Goal: Obtain resource: Obtain resource

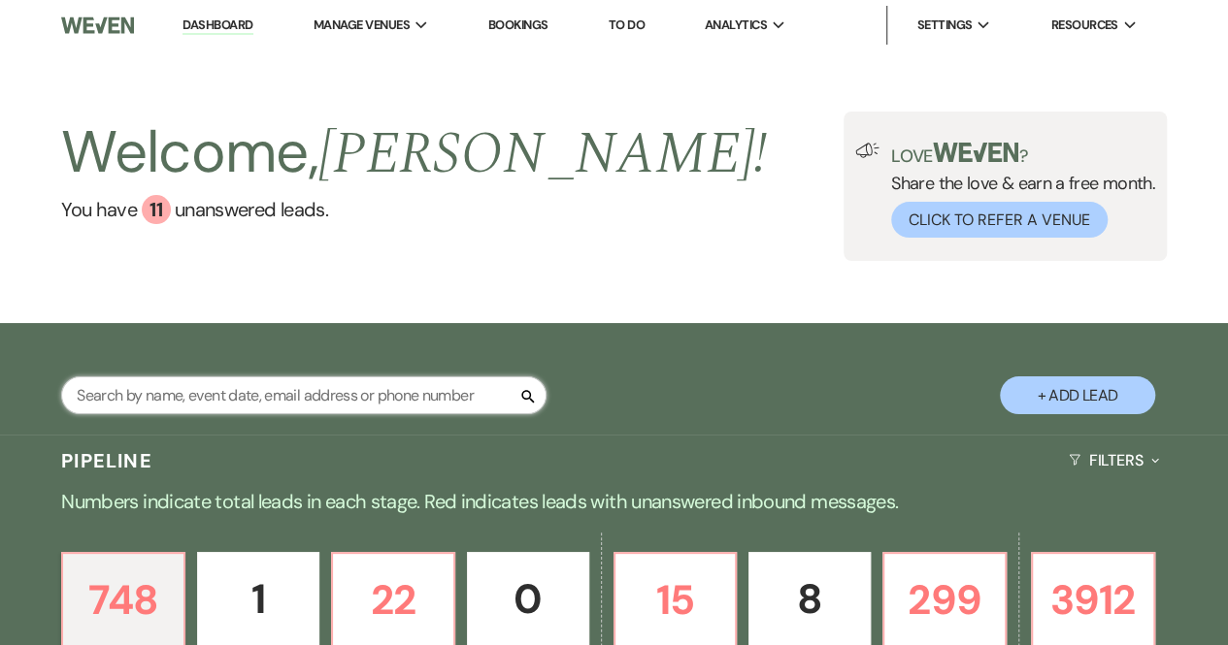
click at [161, 396] on input "text" at bounding box center [303, 396] width 485 height 38
type input "[PERSON_NAME]"
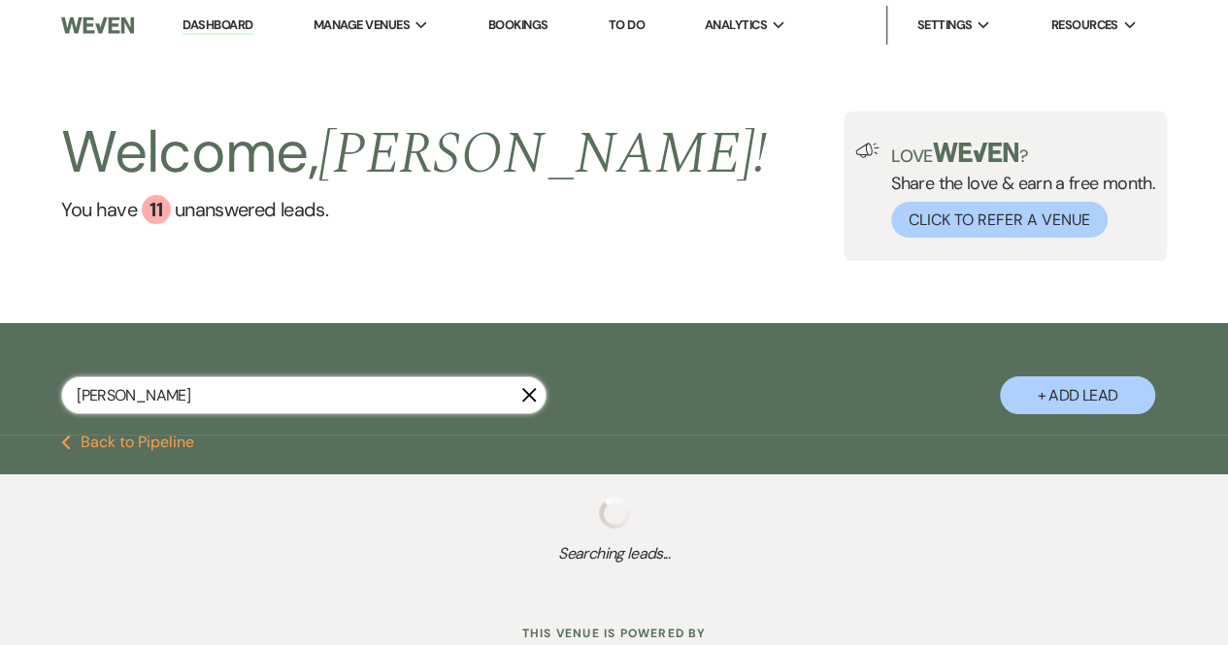
select select "6"
select select "2"
select select "8"
select select "5"
select select "8"
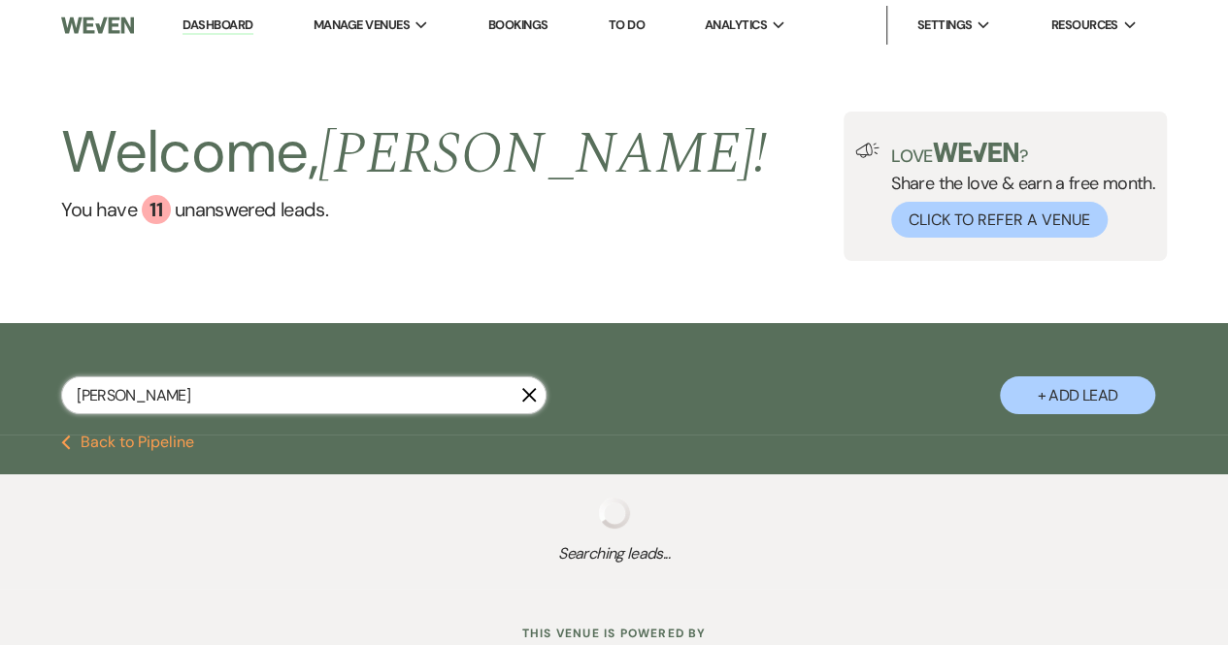
select select "5"
select select "8"
select select "10"
select select "8"
select select "5"
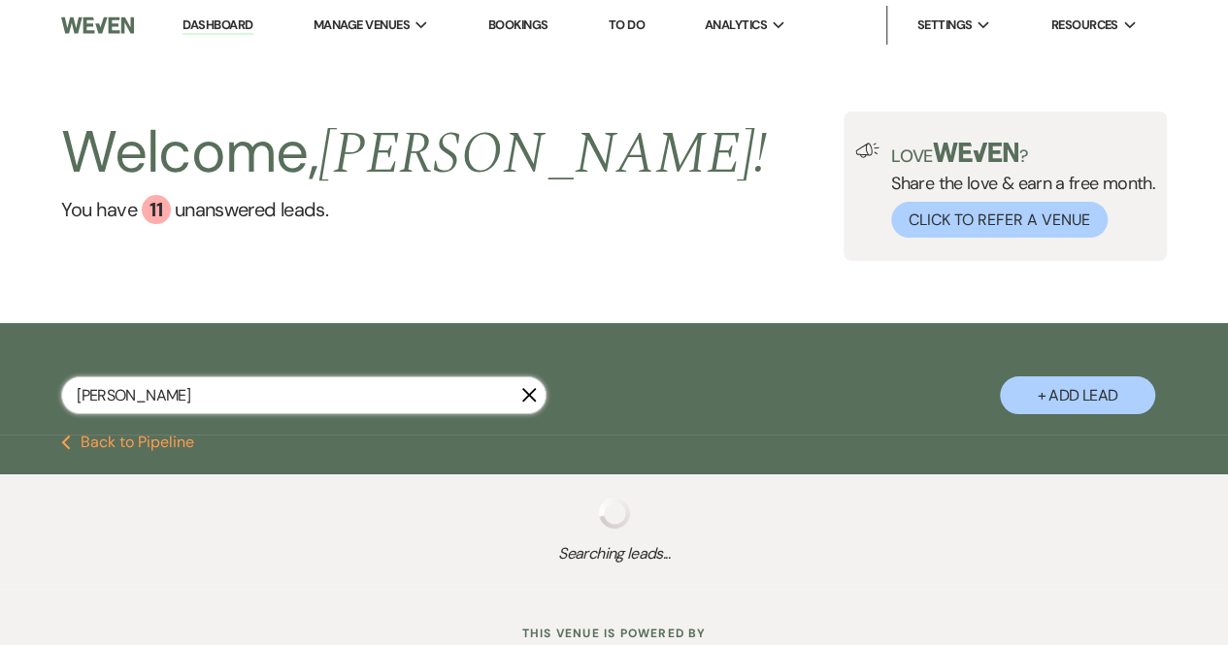
select select "8"
select select "5"
select select "8"
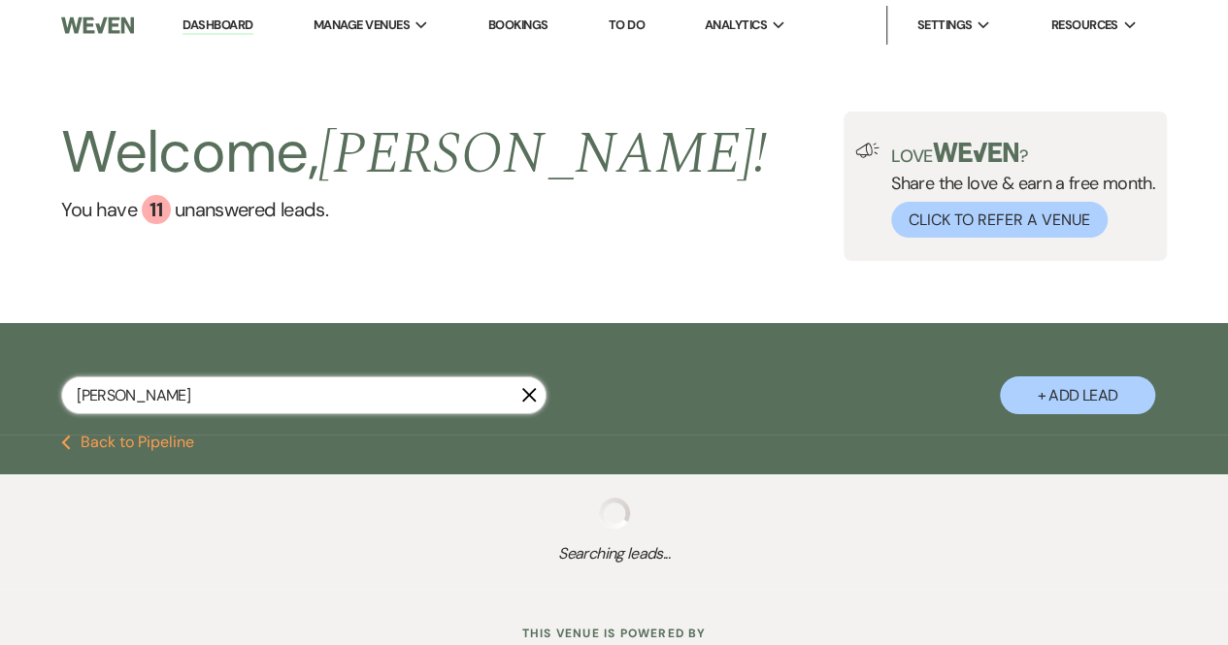
select select "5"
select select "8"
select select "5"
select select "8"
select select "5"
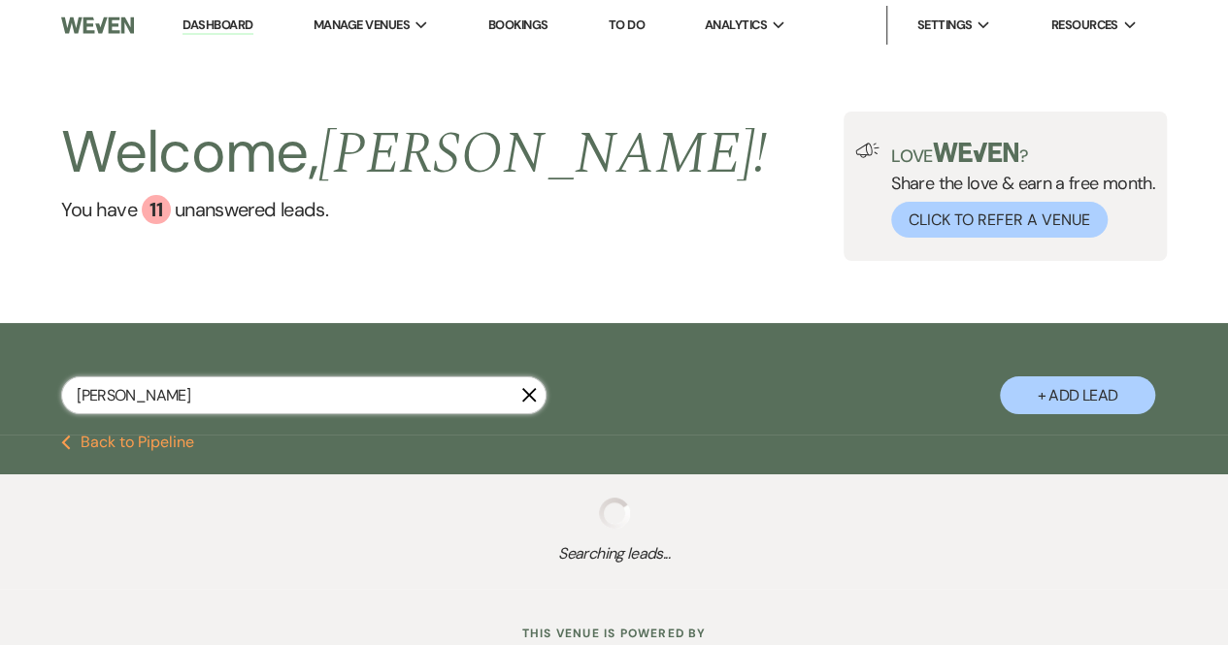
select select "8"
select select "5"
select select "8"
select select "5"
select select "8"
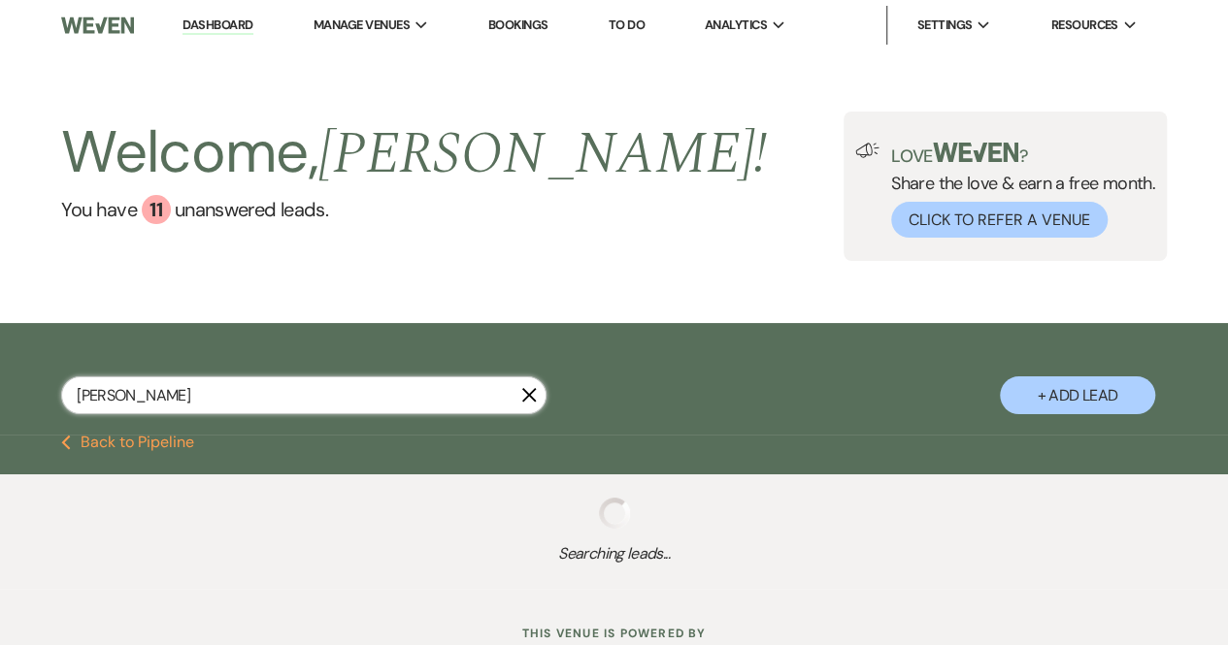
select select "5"
select select "8"
select select "5"
select select "8"
select select "5"
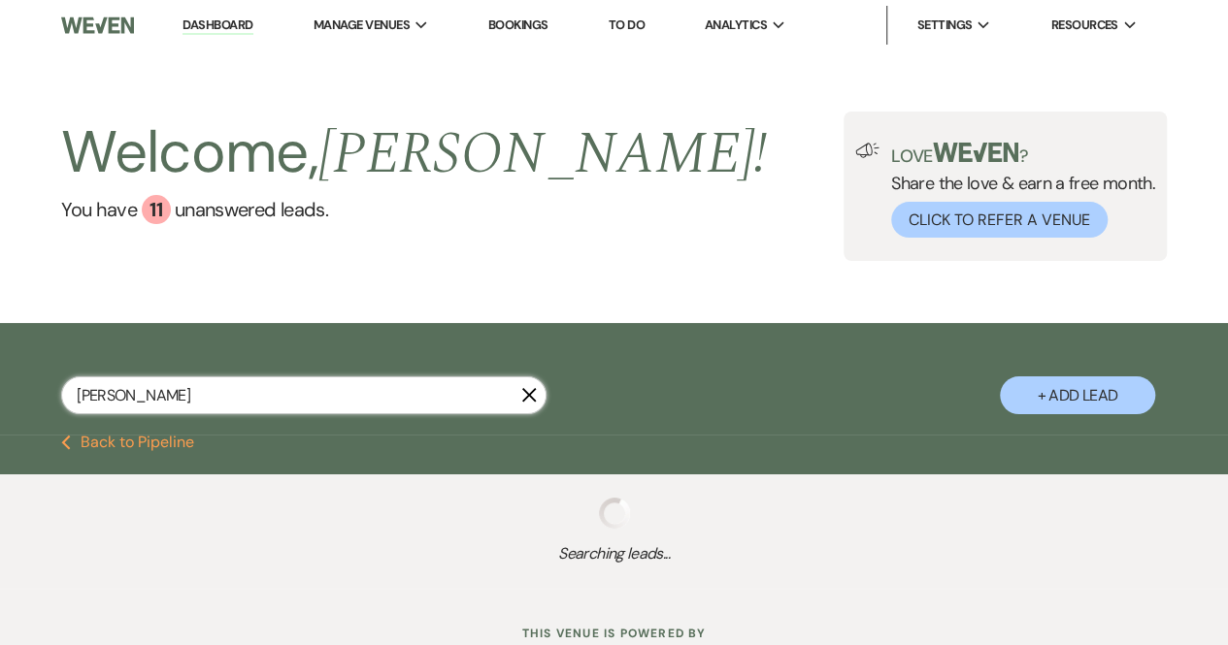
select select "8"
select select "5"
select select "8"
select select "5"
select select "8"
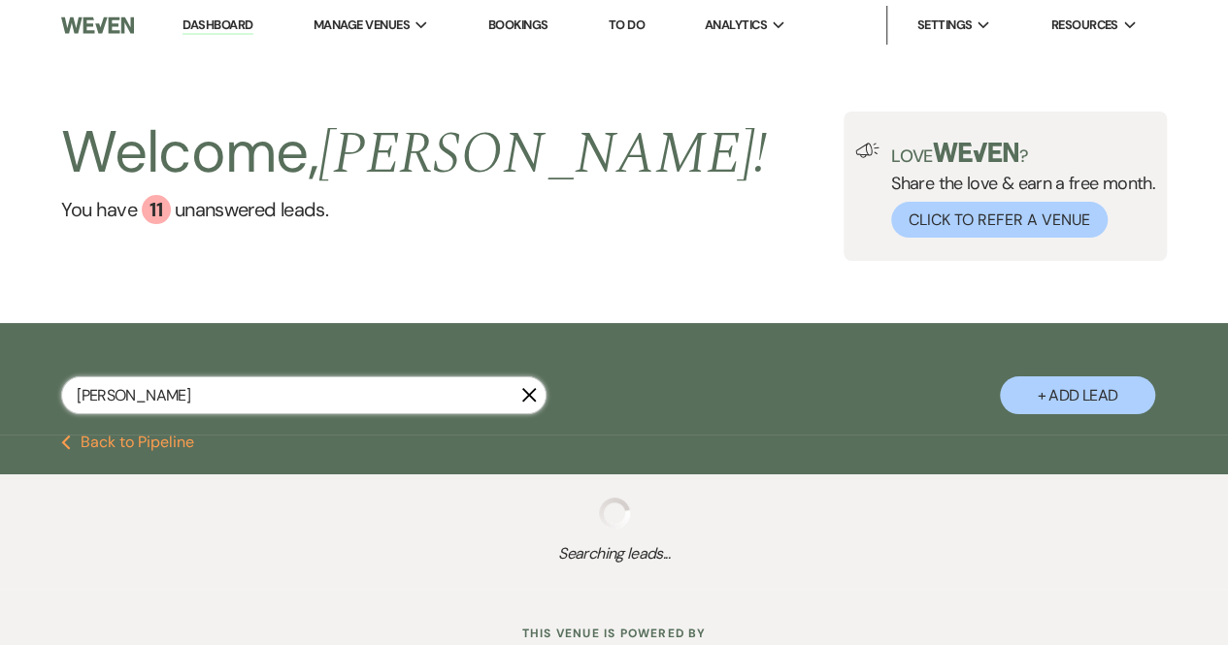
select select "5"
select select "8"
select select "5"
select select "8"
select select "5"
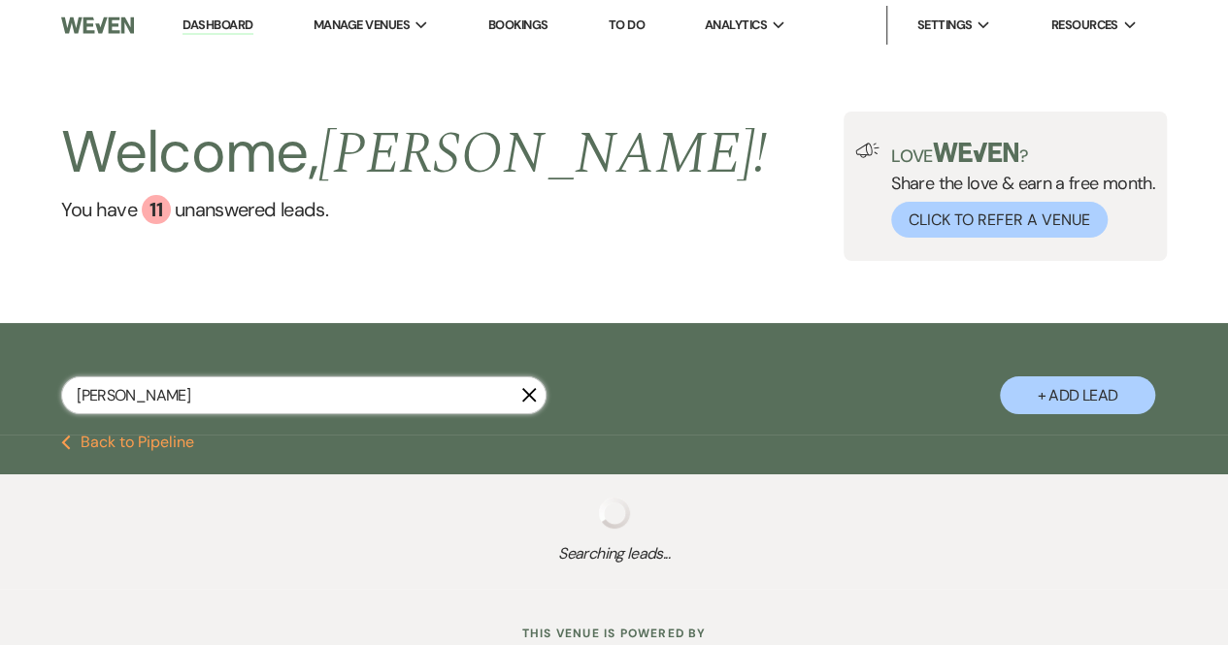
select select "8"
select select "5"
select select "8"
select select "5"
select select "8"
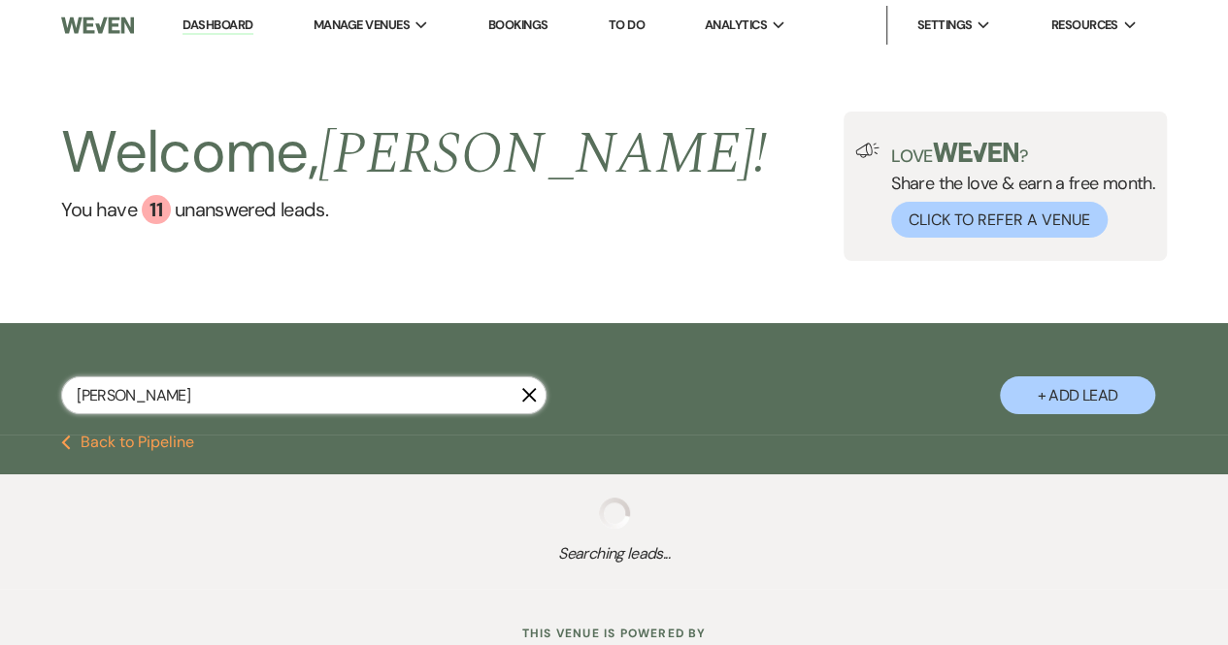
select select "5"
select select "8"
select select "5"
select select "8"
select select "5"
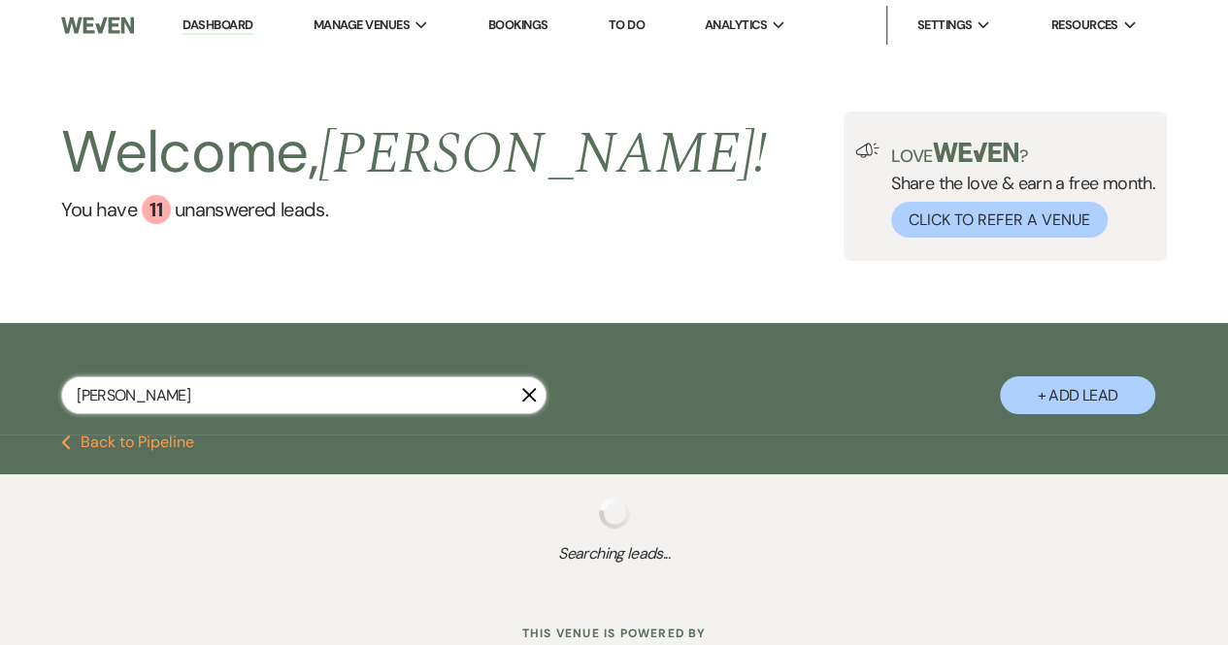
select select "8"
select select "5"
select select "8"
select select "5"
select select "8"
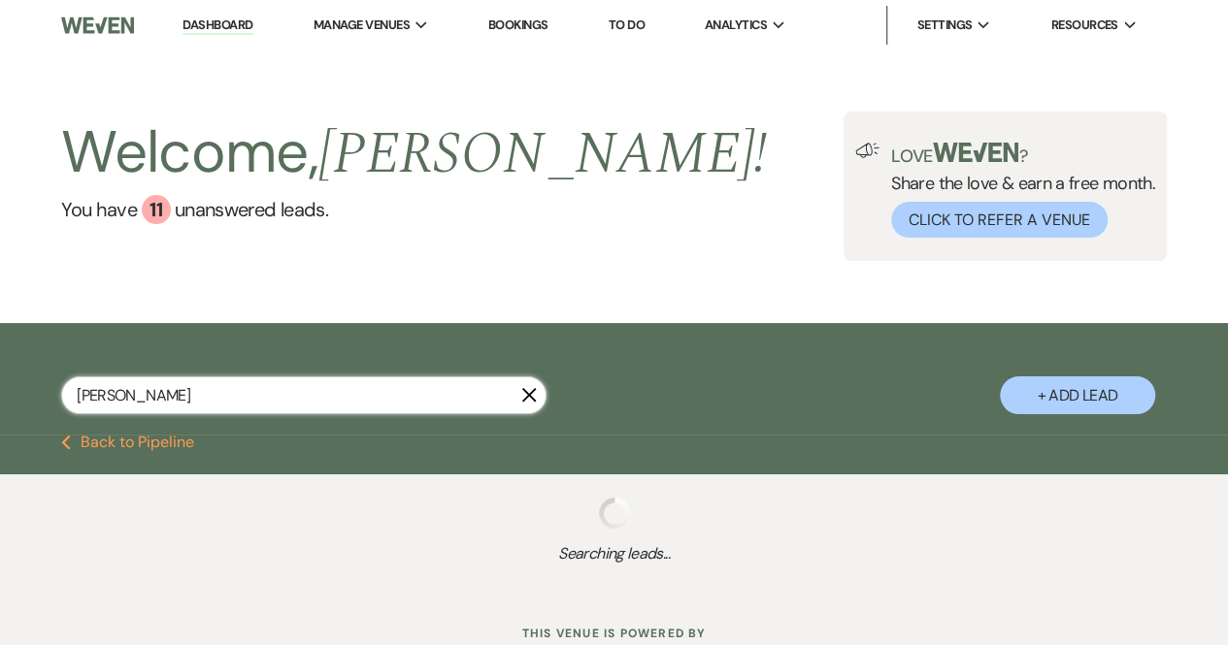
select select "5"
select select "8"
select select "5"
select select "8"
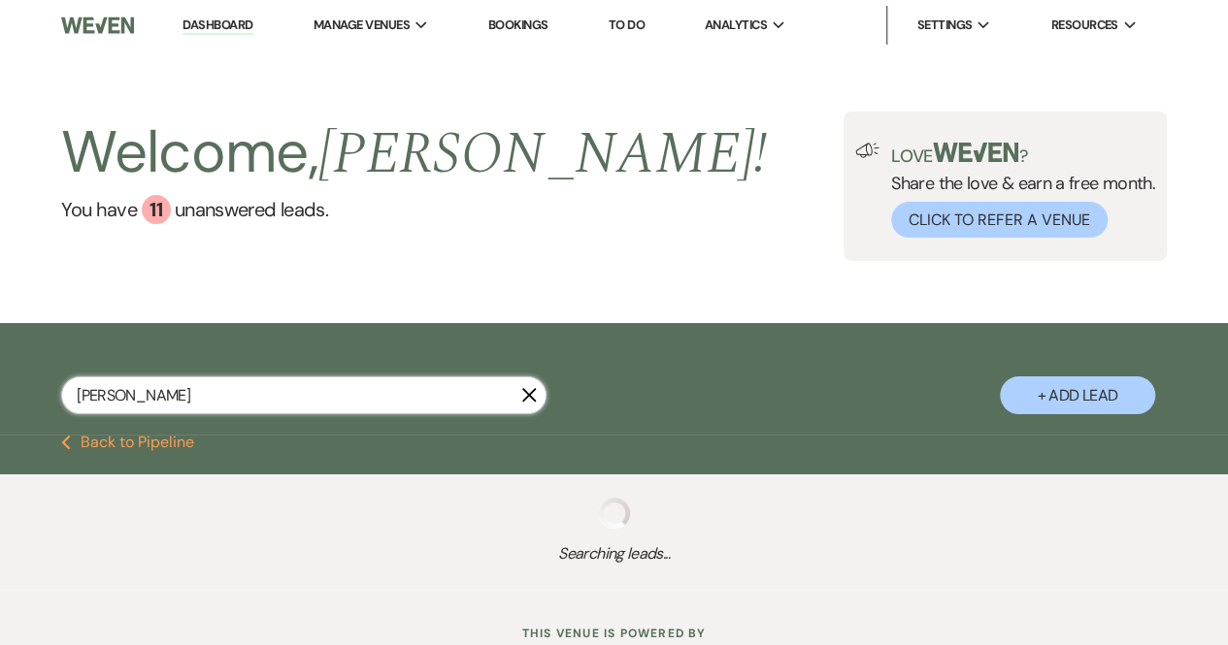
select select "8"
select select "5"
select select "8"
select select "5"
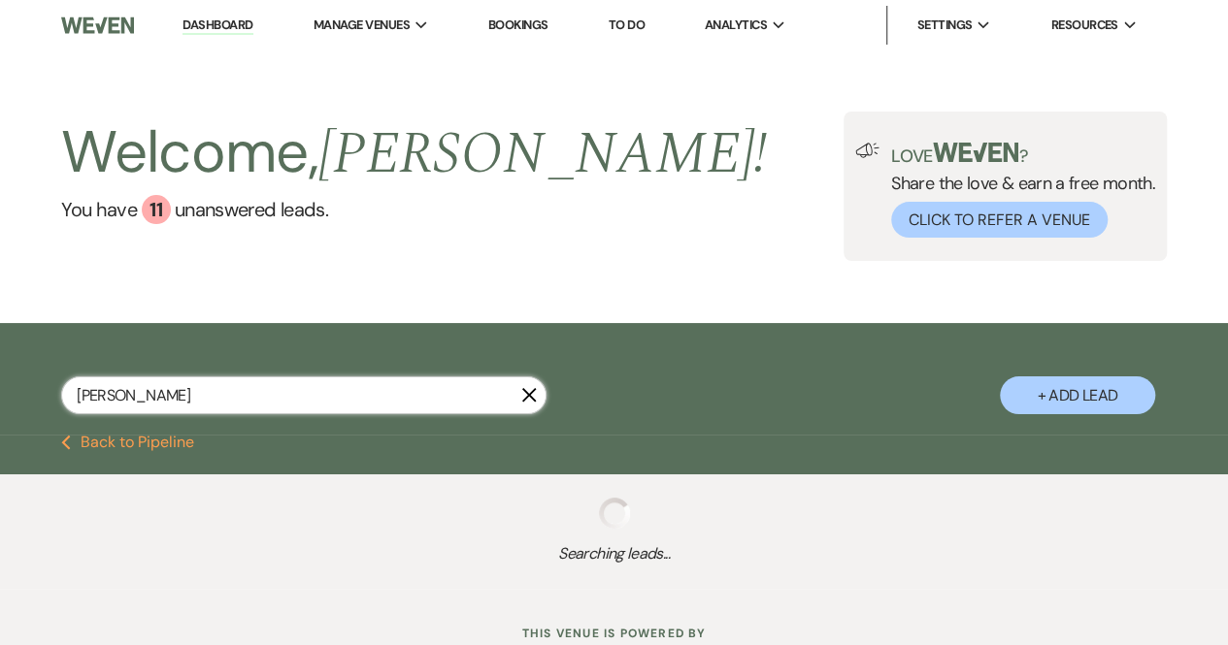
select select "8"
select select "6"
select select "8"
select select "5"
select select "8"
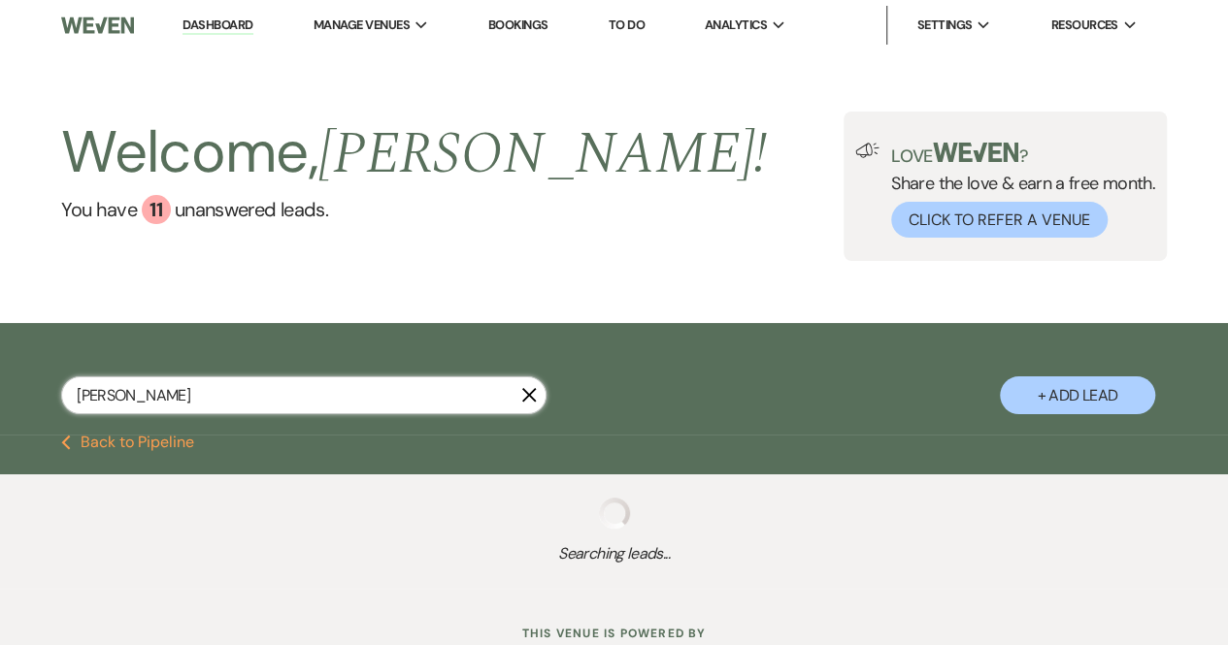
select select "5"
select select "8"
select select "5"
select select "8"
select select "5"
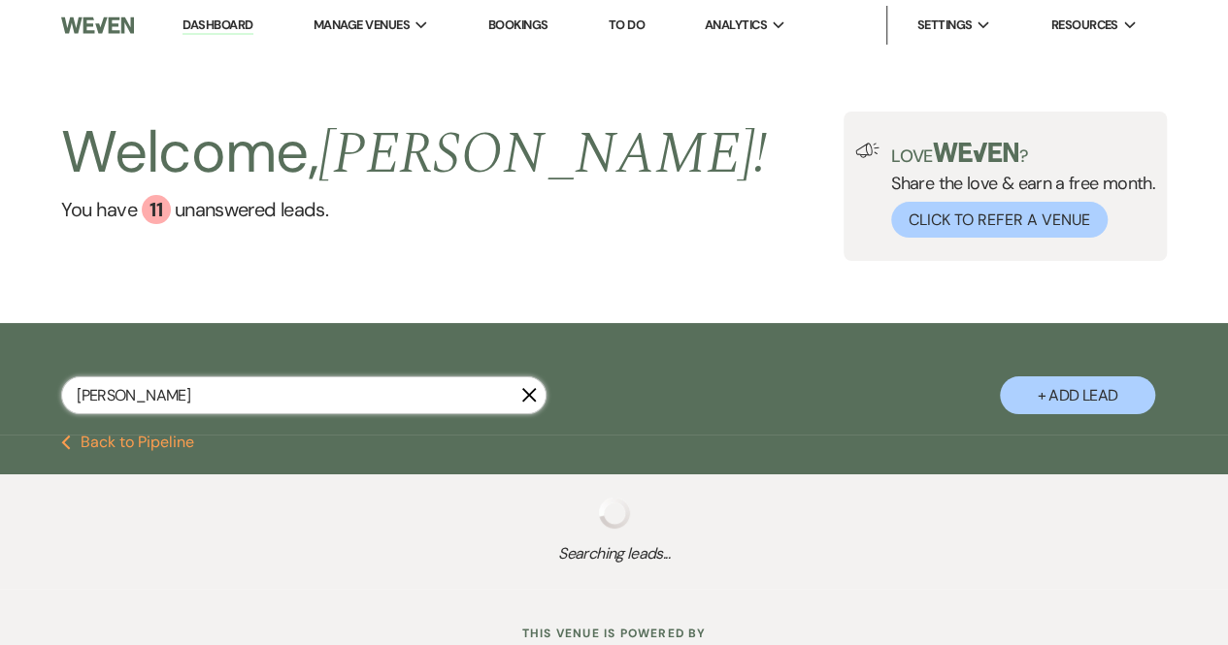
select select "8"
select select "5"
select select "8"
select select "5"
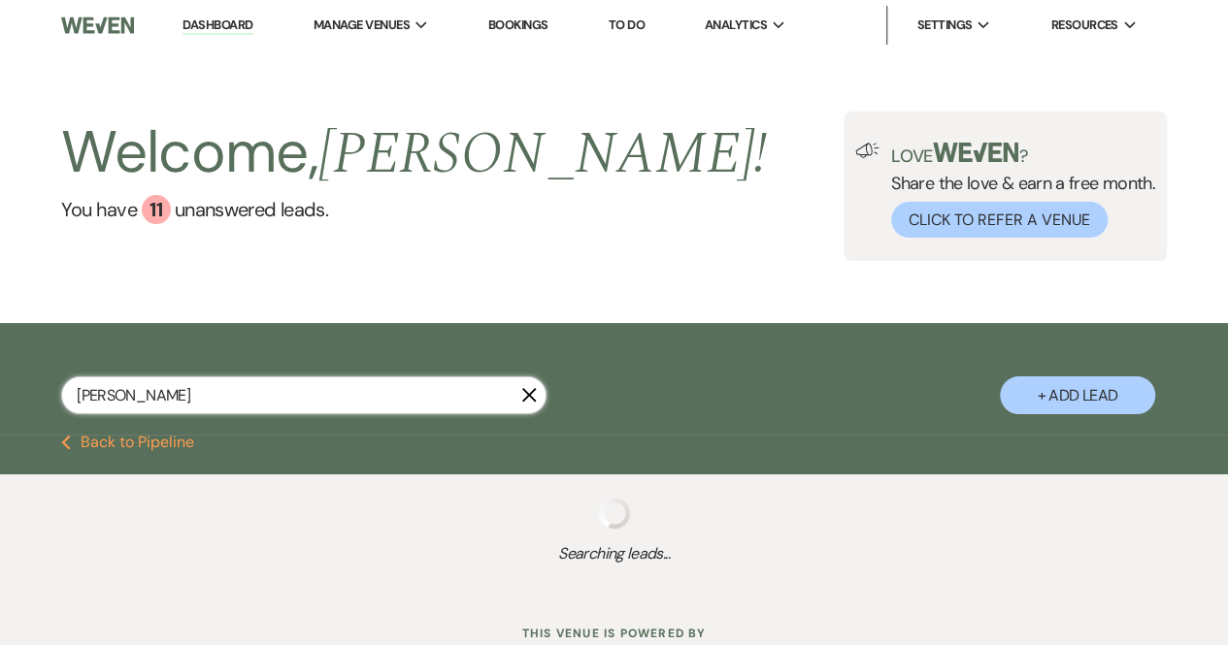
select select "8"
select select "5"
select select "8"
select select "5"
select select "8"
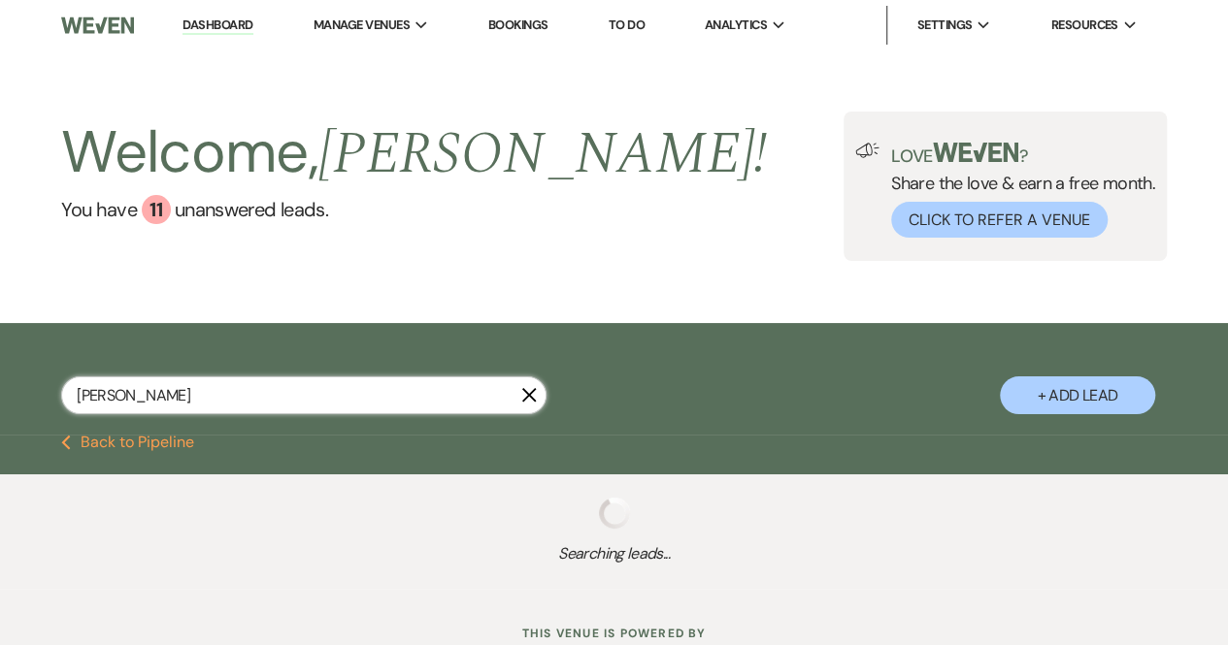
select select "1"
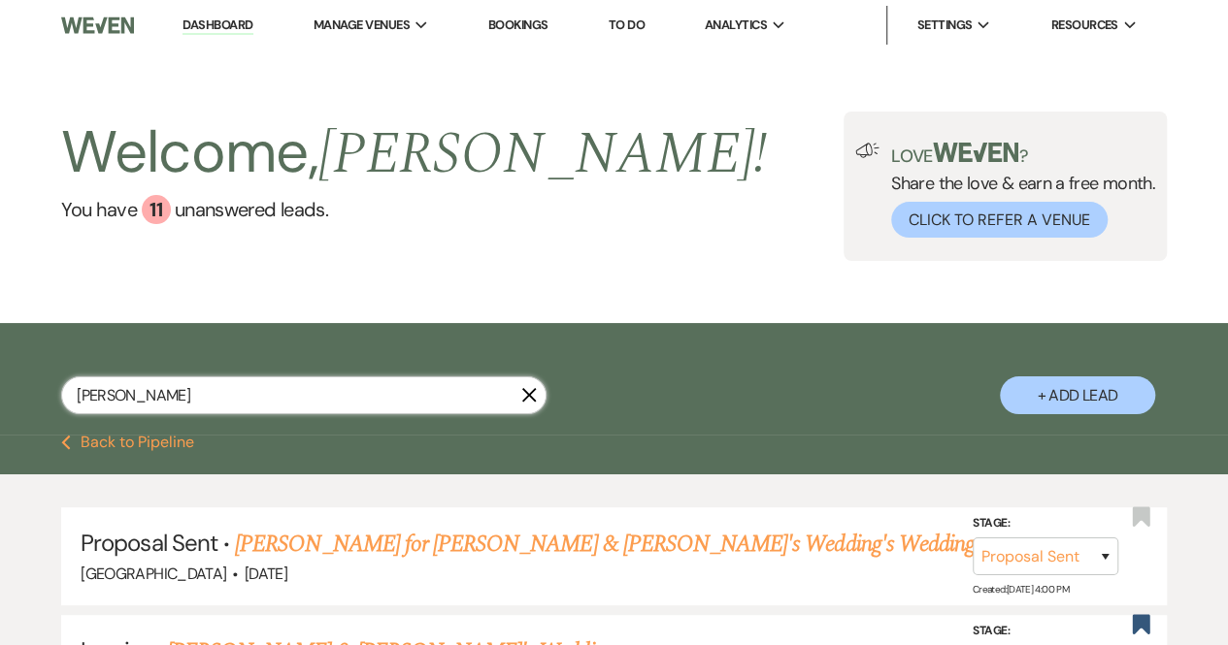
type input "[PERSON_NAME]"
click at [530, 26] on link "Bookings" at bounding box center [518, 24] width 60 height 16
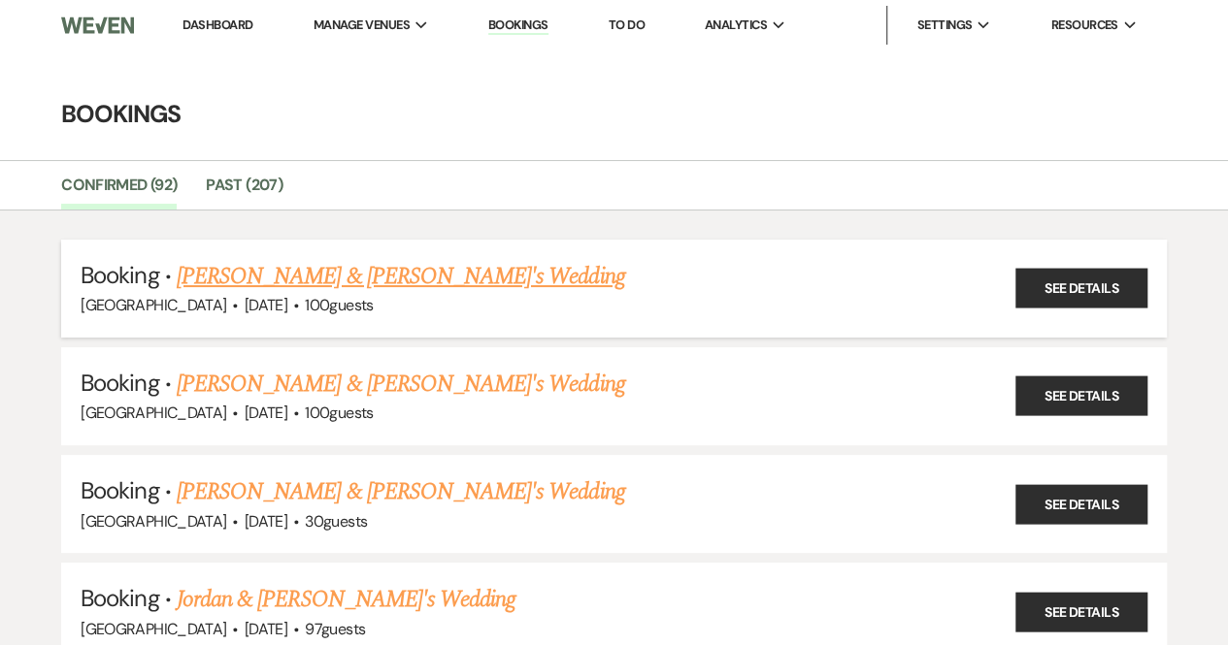
click at [410, 271] on link "[PERSON_NAME] & [PERSON_NAME]'s Wedding" at bounding box center [401, 276] width 448 height 35
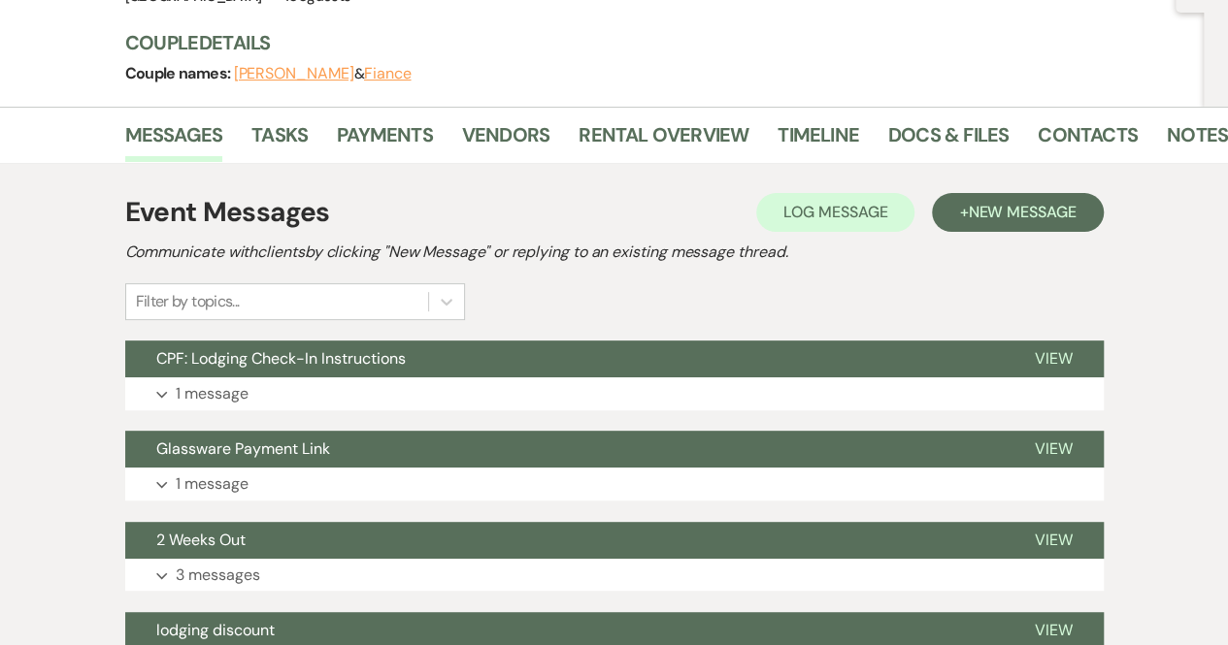
scroll to position [212, 0]
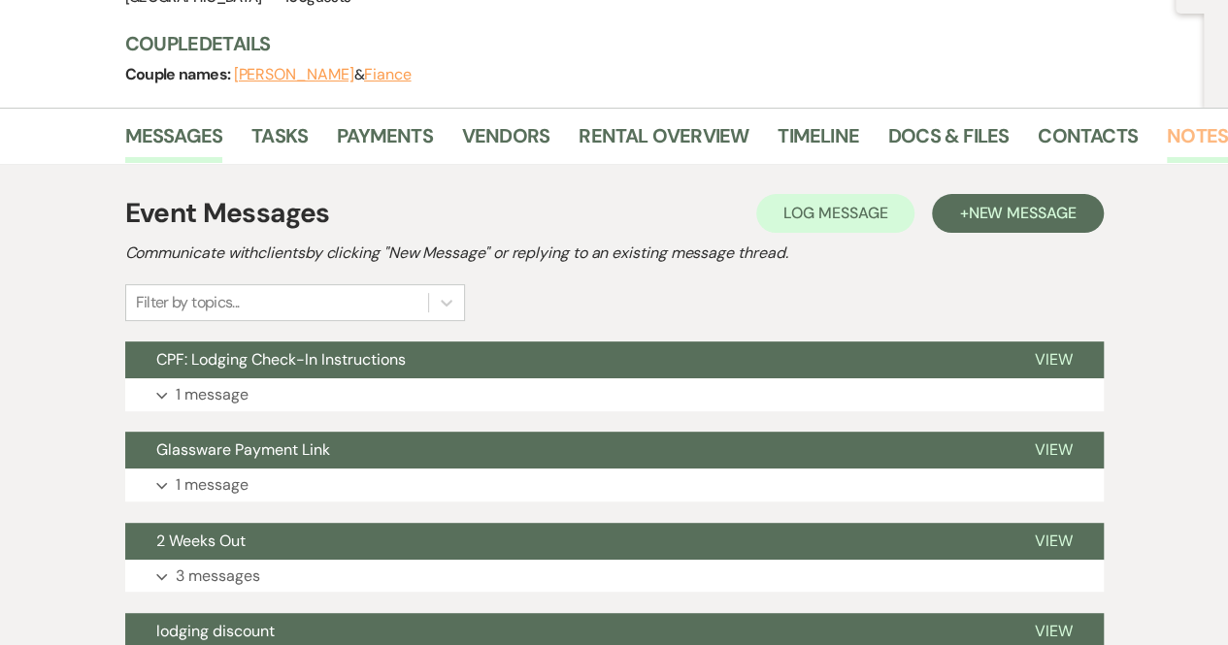
click at [1188, 137] on link "Notes" at bounding box center [1197, 141] width 61 height 43
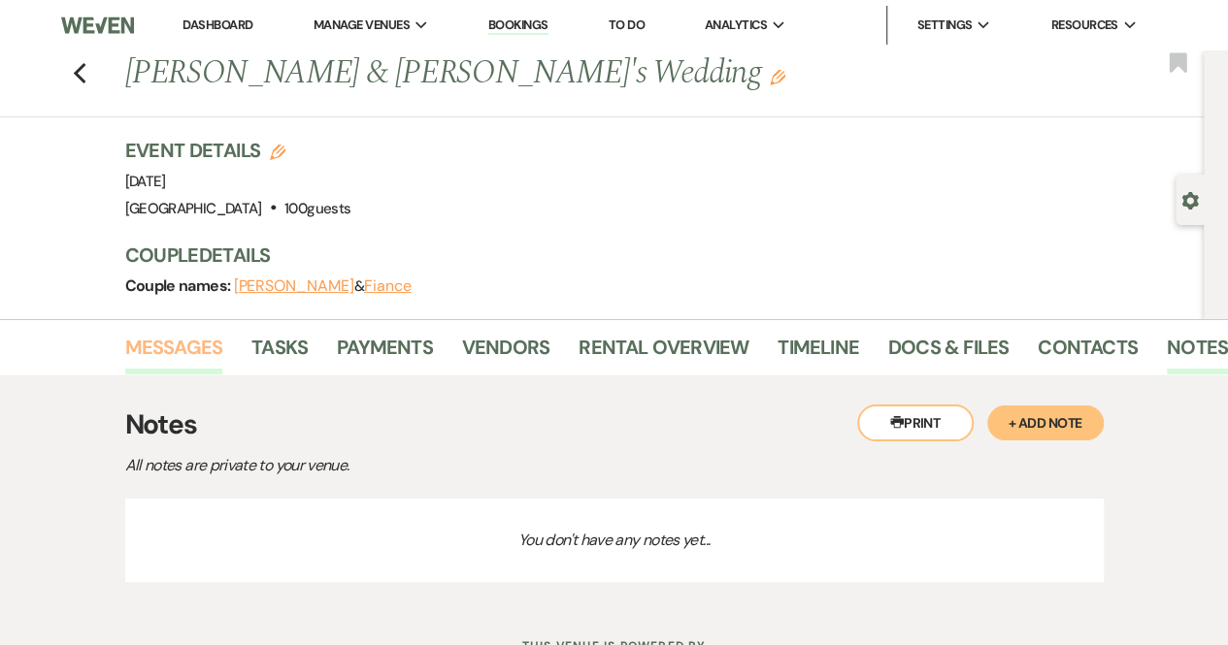
click at [163, 346] on link "Messages" at bounding box center [174, 353] width 98 height 43
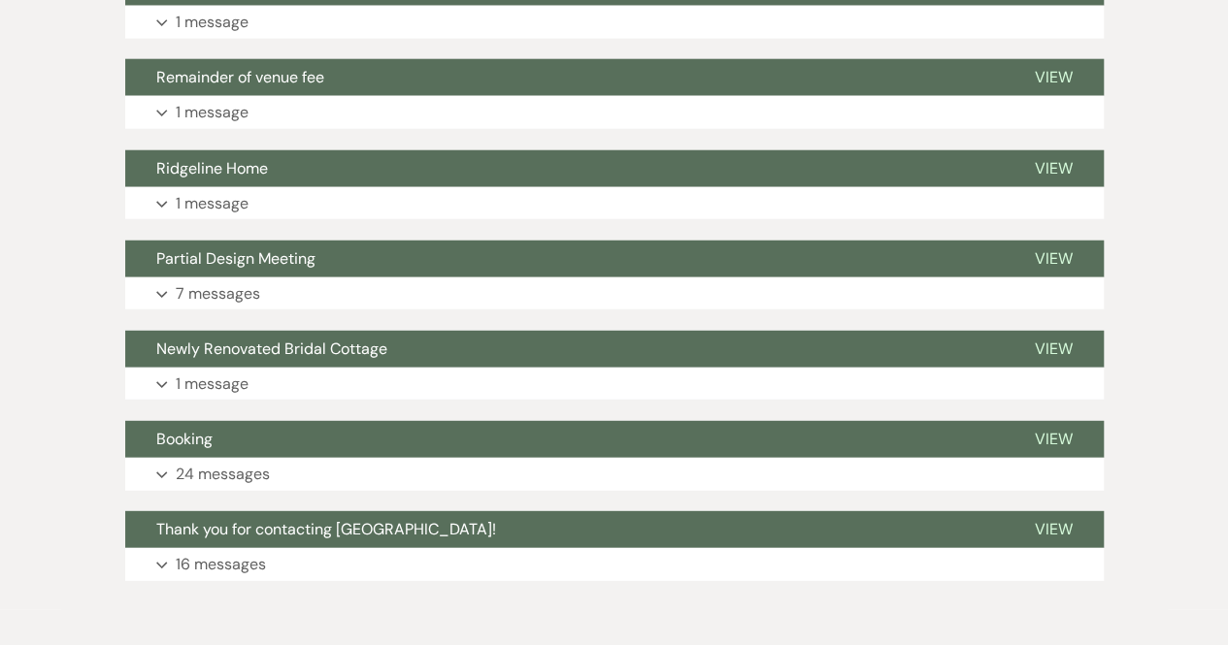
scroll to position [2488, 0]
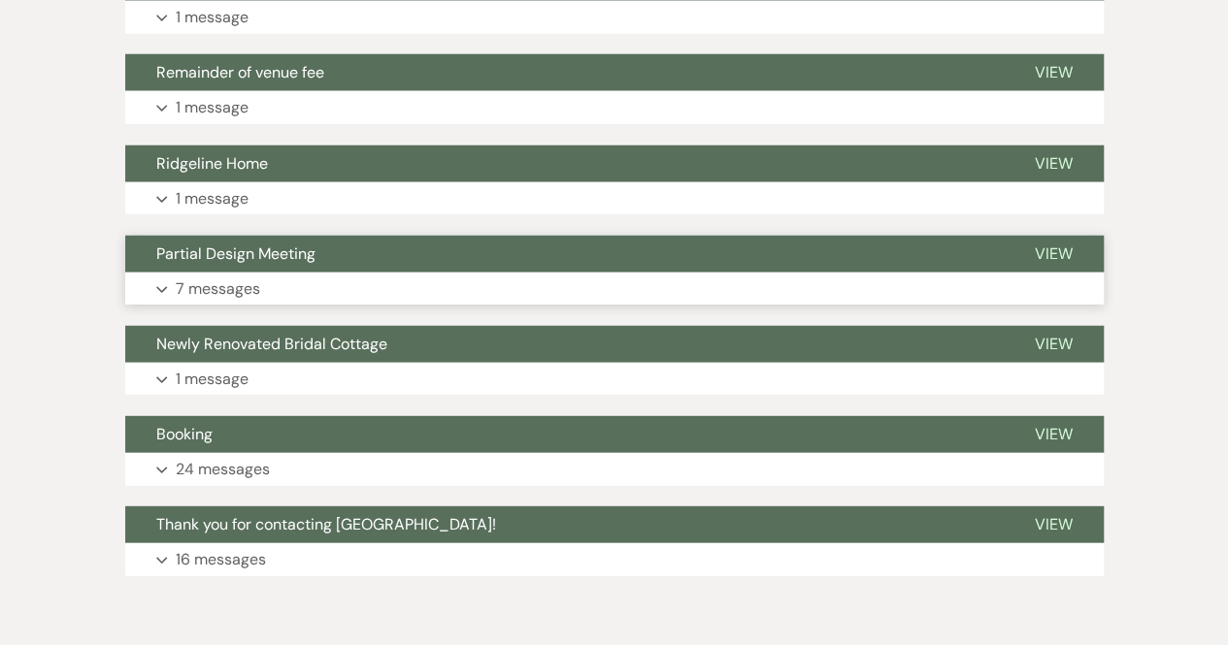
click at [224, 290] on p "7 messages" at bounding box center [218, 289] width 84 height 25
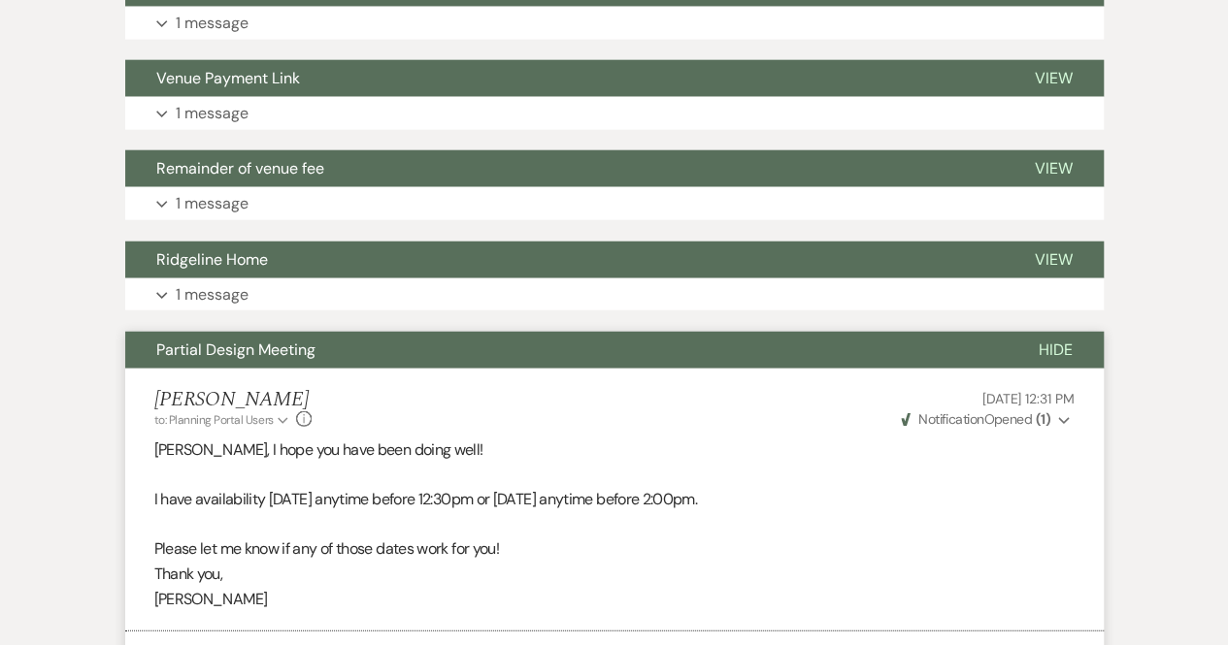
scroll to position [2525, 0]
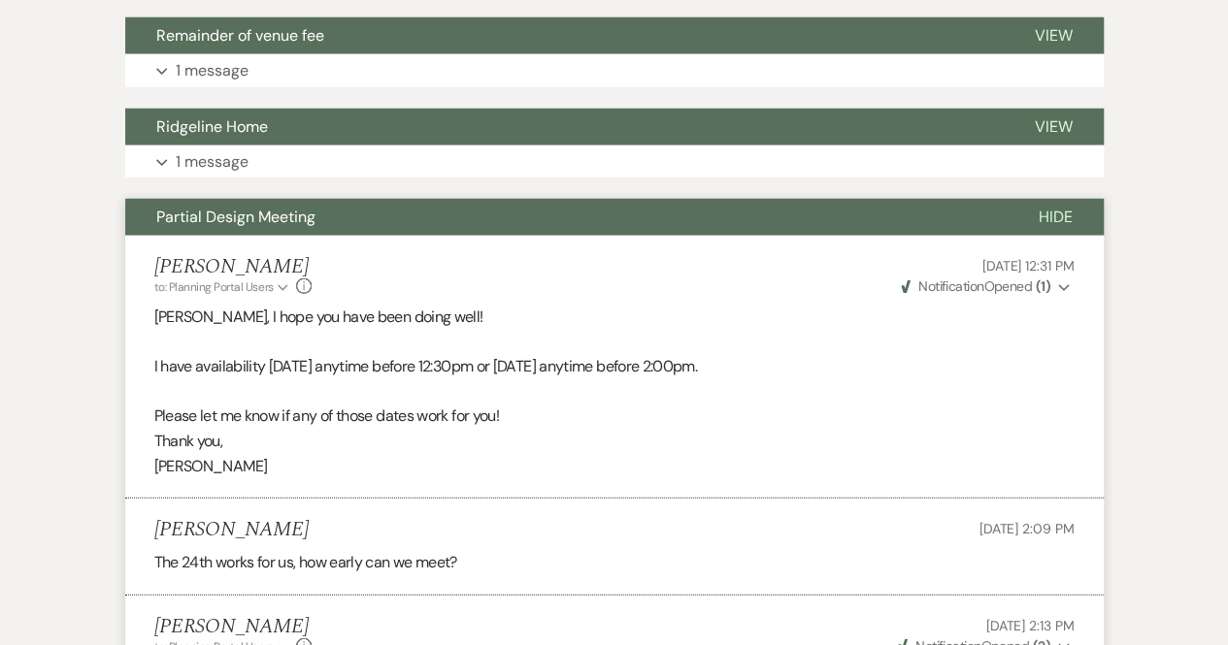
click at [318, 213] on button "Partial Design Meeting" at bounding box center [566, 217] width 882 height 37
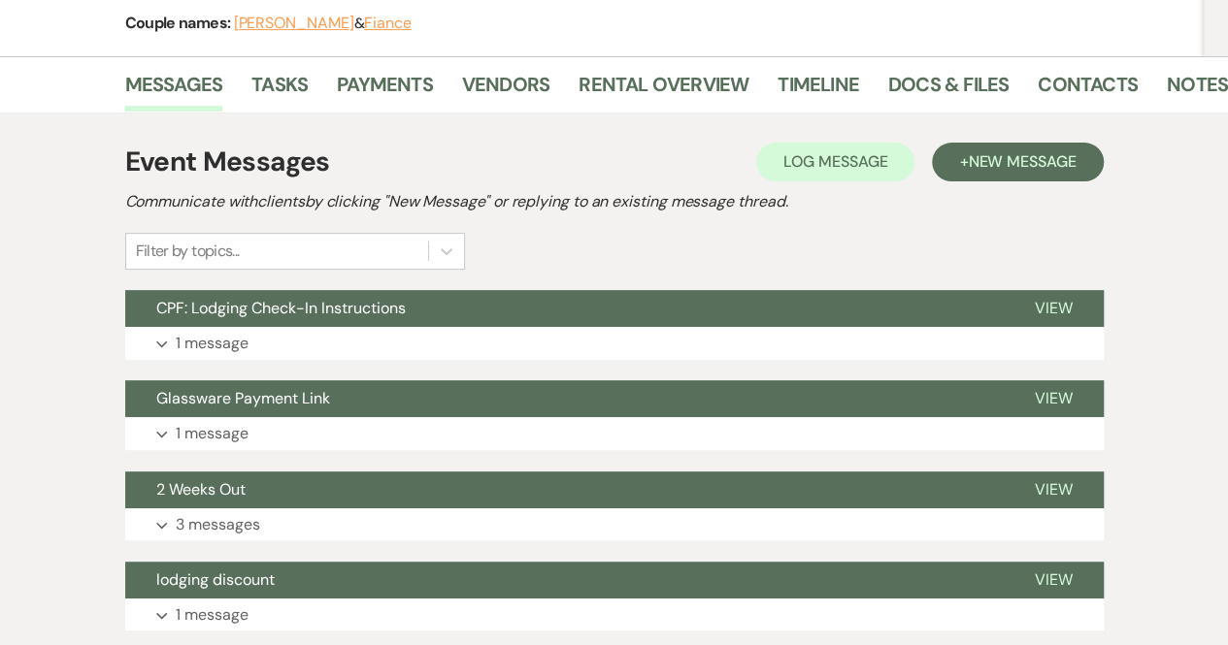
scroll to position [0, 0]
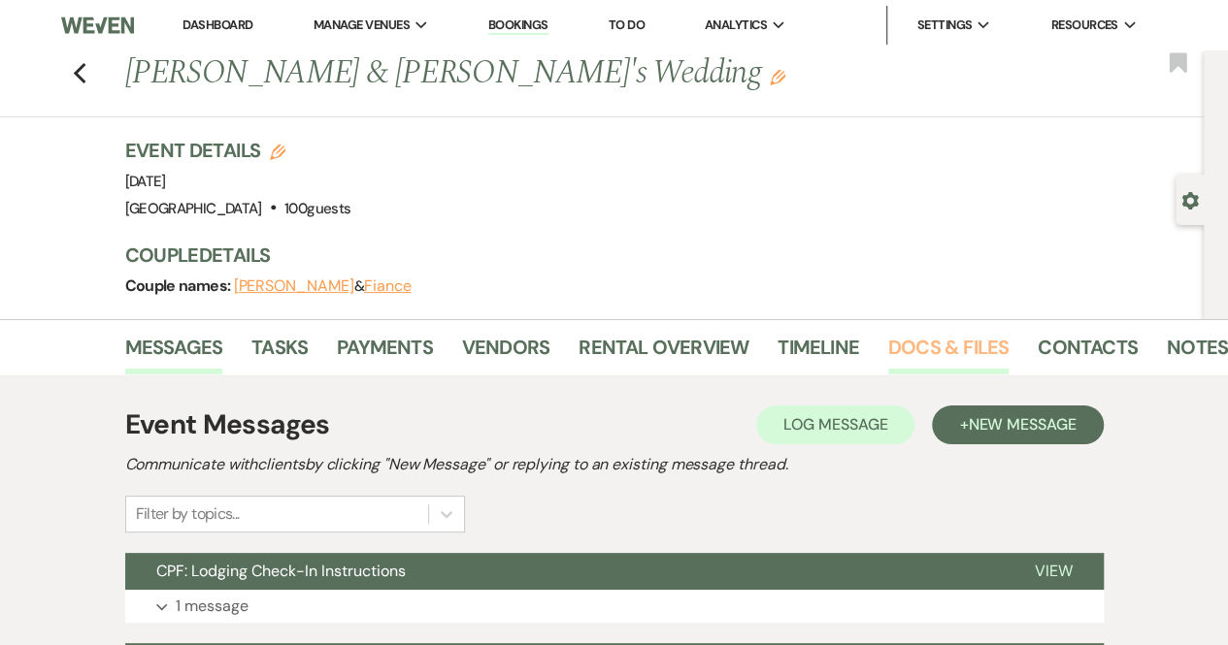
click at [931, 349] on link "Docs & Files" at bounding box center [948, 353] width 120 height 43
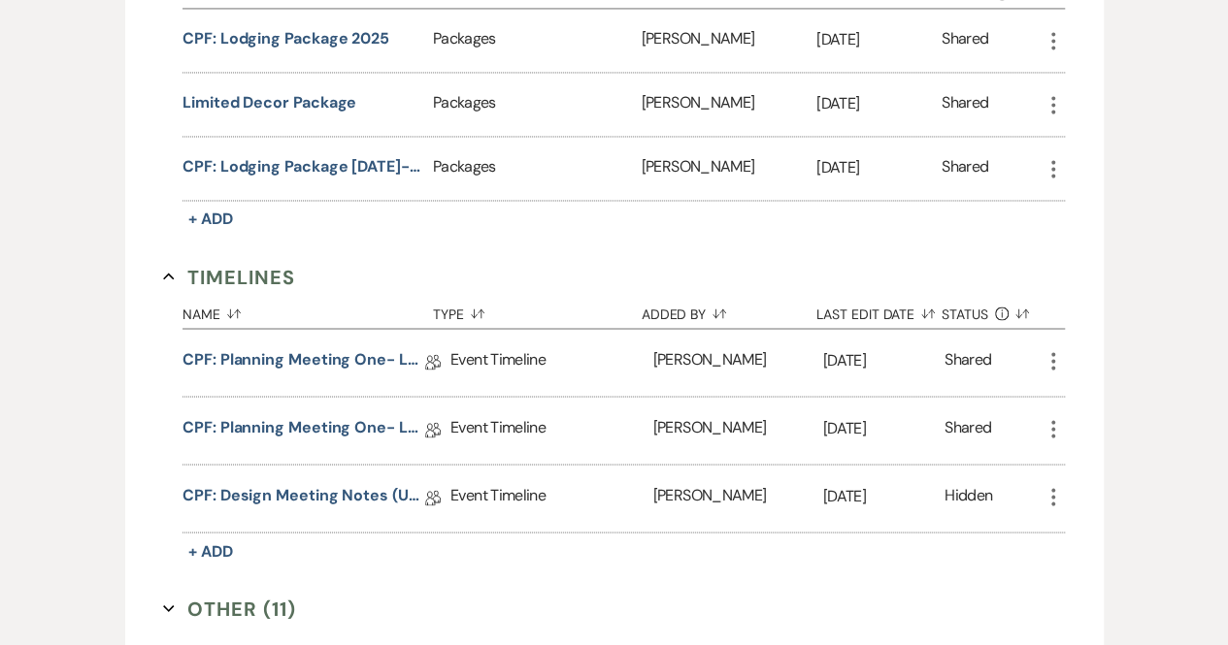
scroll to position [1589, 0]
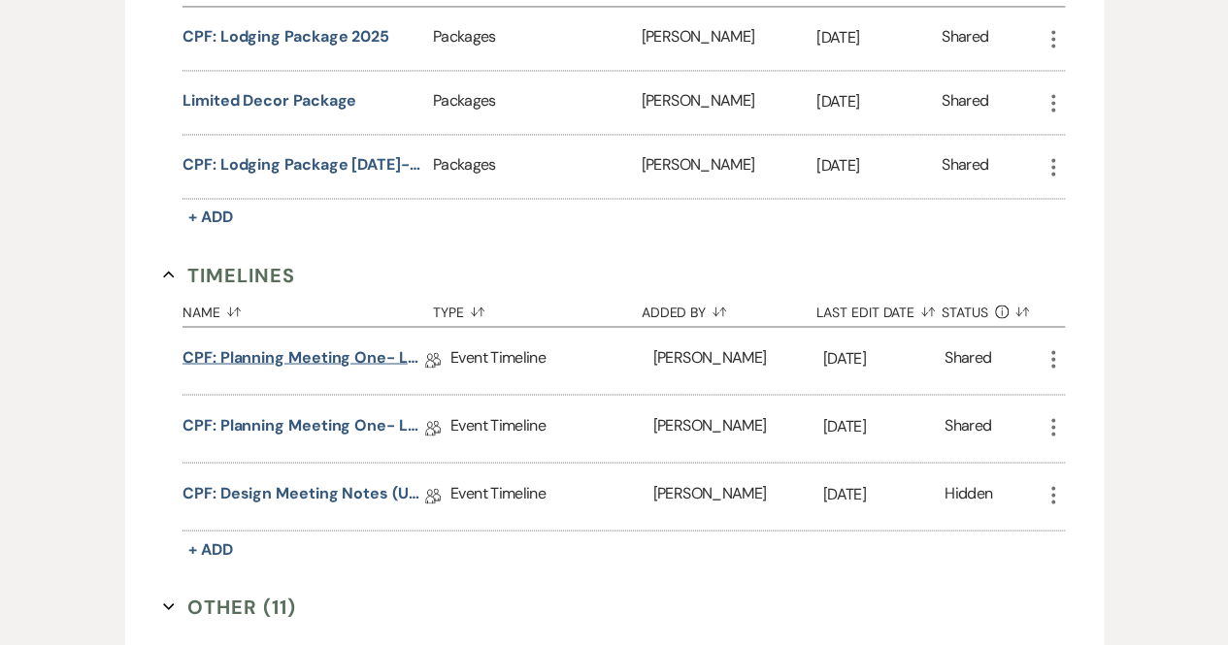
click at [318, 346] on link "CPF: Planning Meeting One- Logistics" at bounding box center [303, 361] width 243 height 30
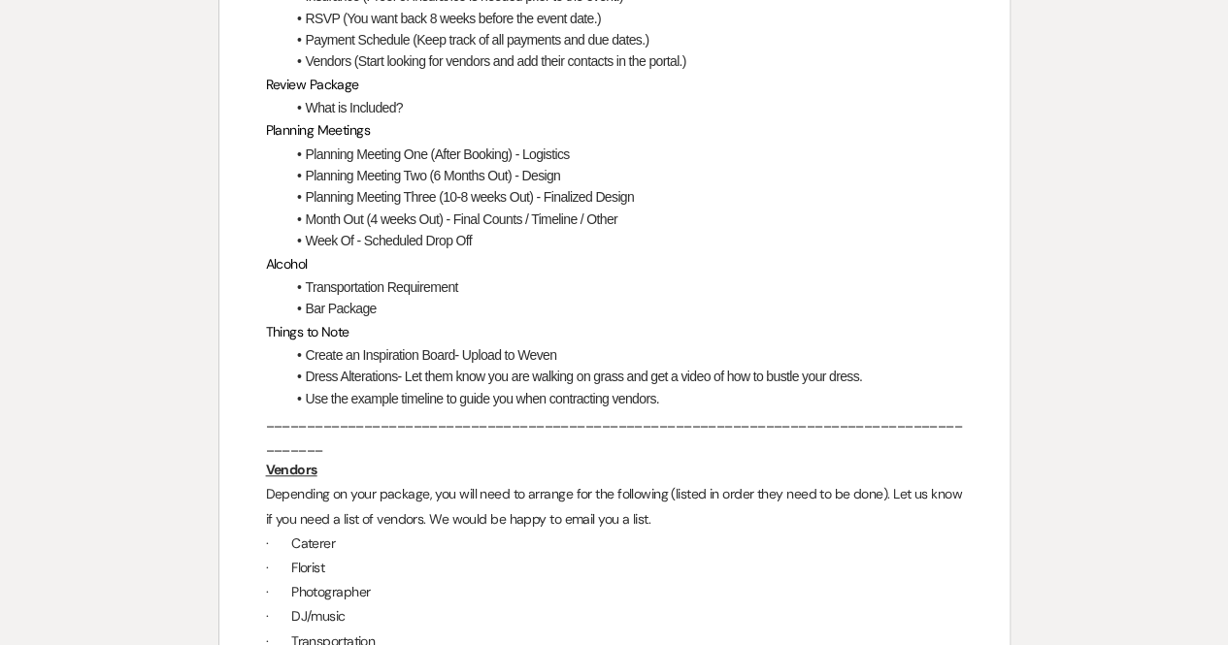
scroll to position [572, 0]
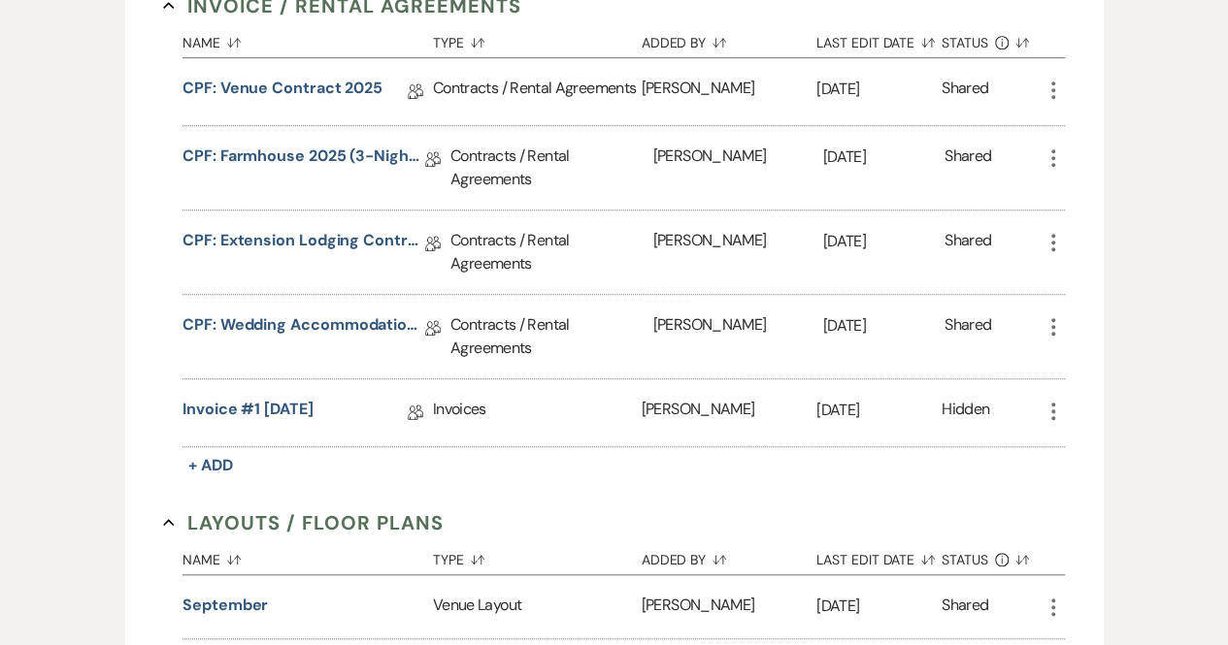
scroll to position [1589, 0]
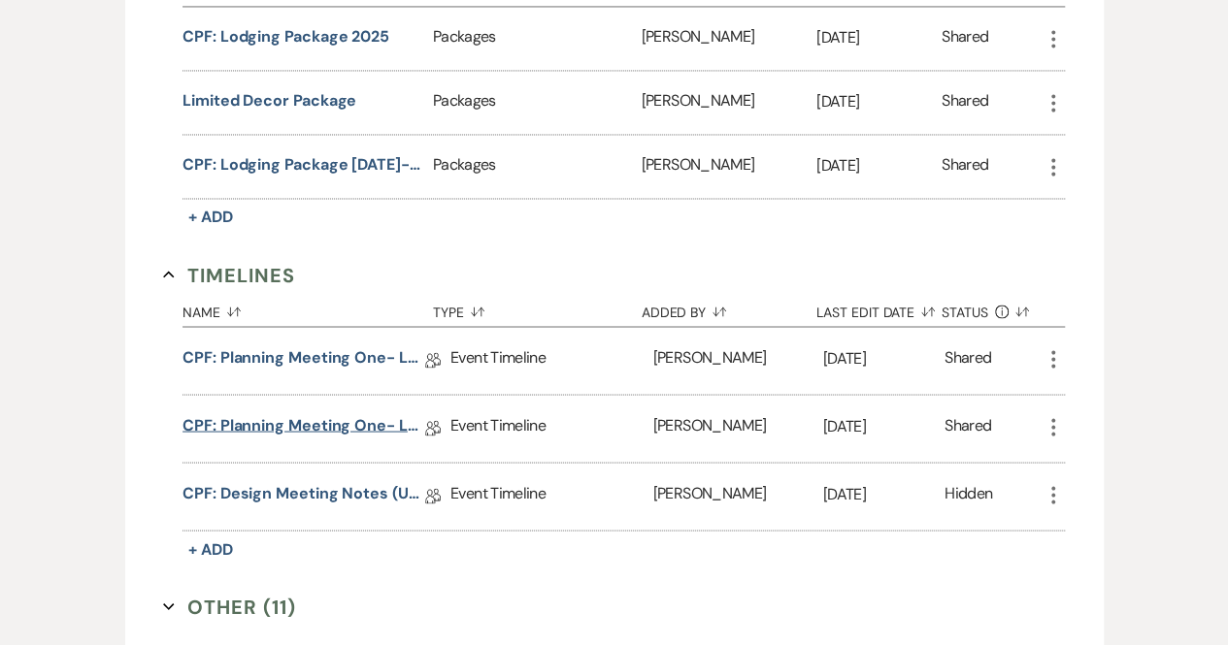
click at [322, 420] on link "CPF: Planning Meeting One- Logistics" at bounding box center [303, 428] width 243 height 30
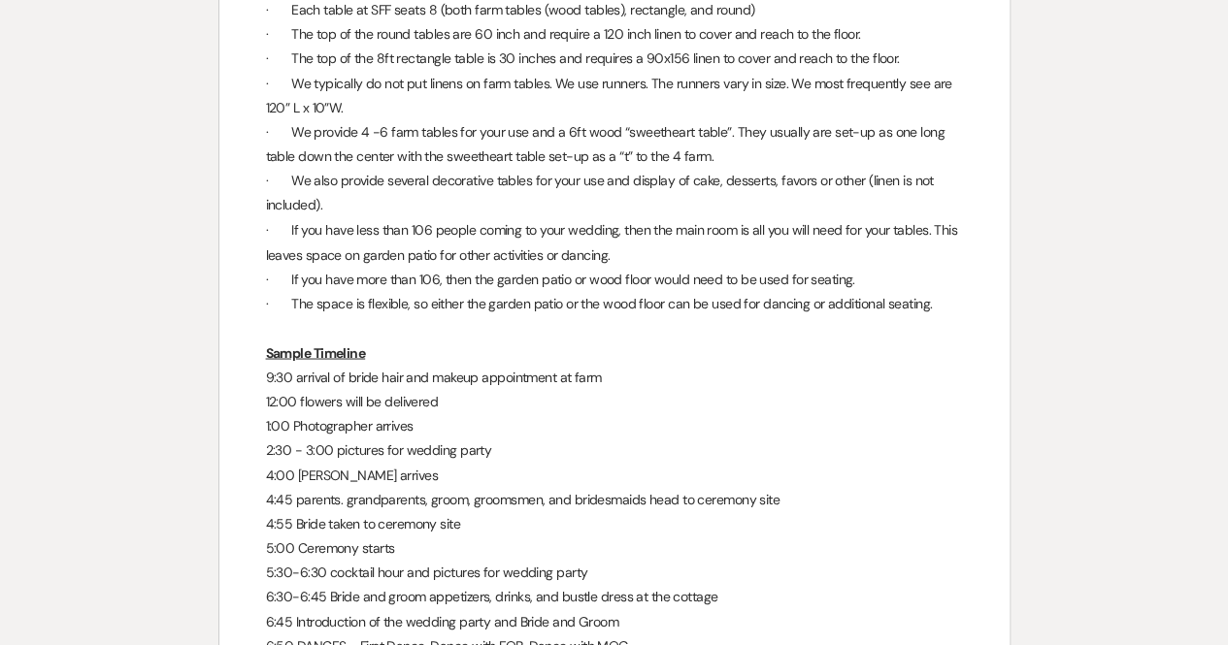
scroll to position [1599, 0]
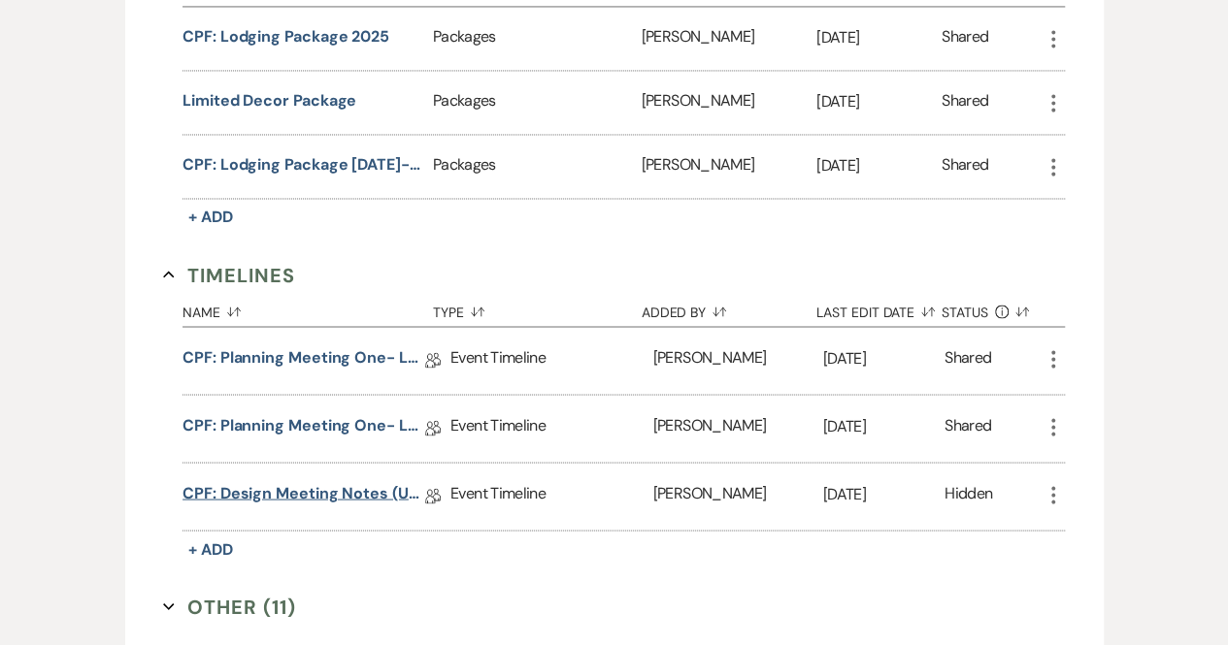
click at [259, 487] on link "CPF: Design Meeting Notes (Updated: [DATE])" at bounding box center [303, 496] width 243 height 30
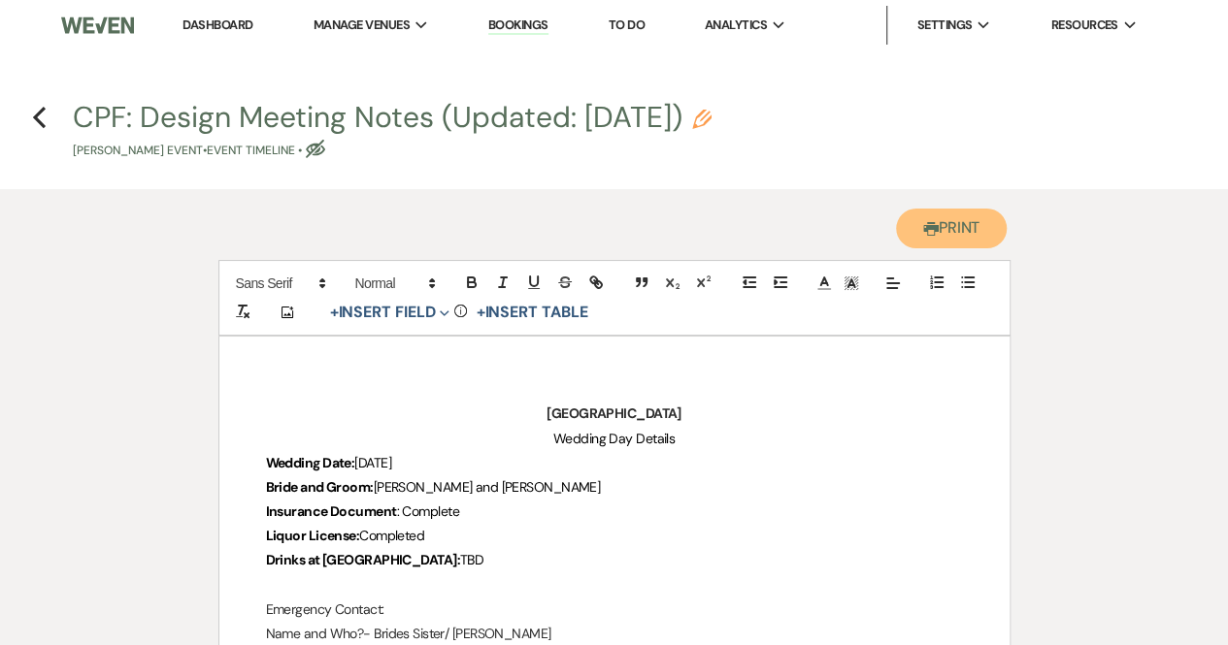
click at [960, 232] on button "Printer Print" at bounding box center [952, 229] width 112 height 40
click at [955, 237] on button "Printer Print" at bounding box center [952, 229] width 112 height 40
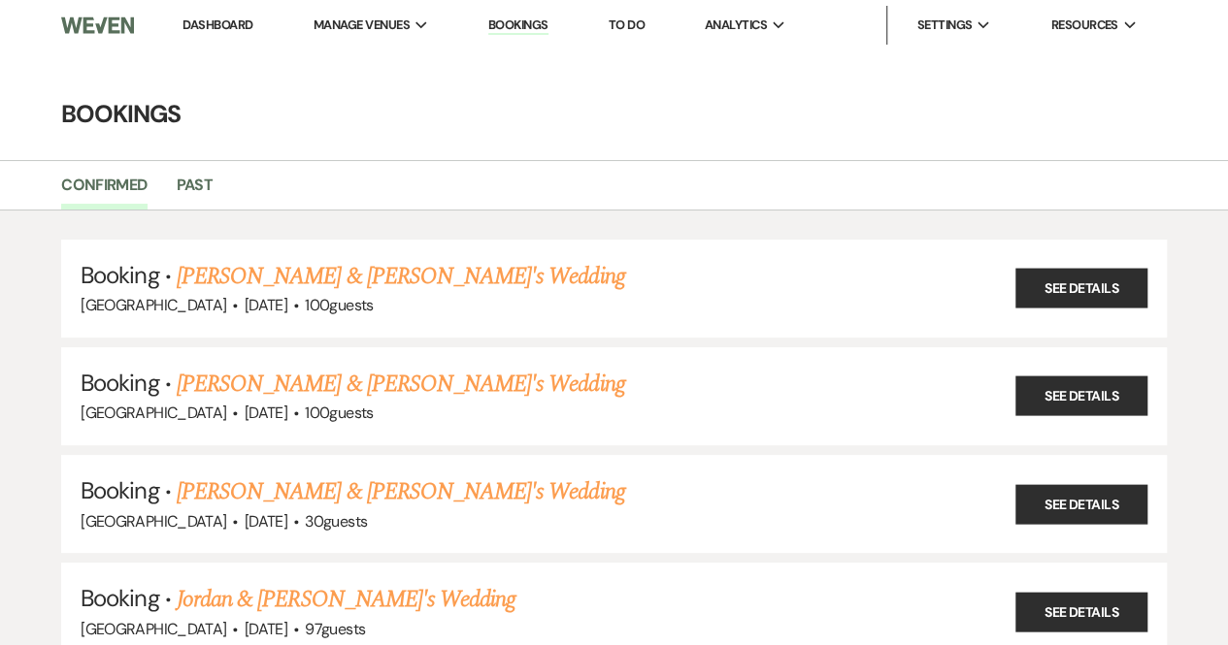
select select "6"
select select "2"
select select "8"
select select "5"
select select "8"
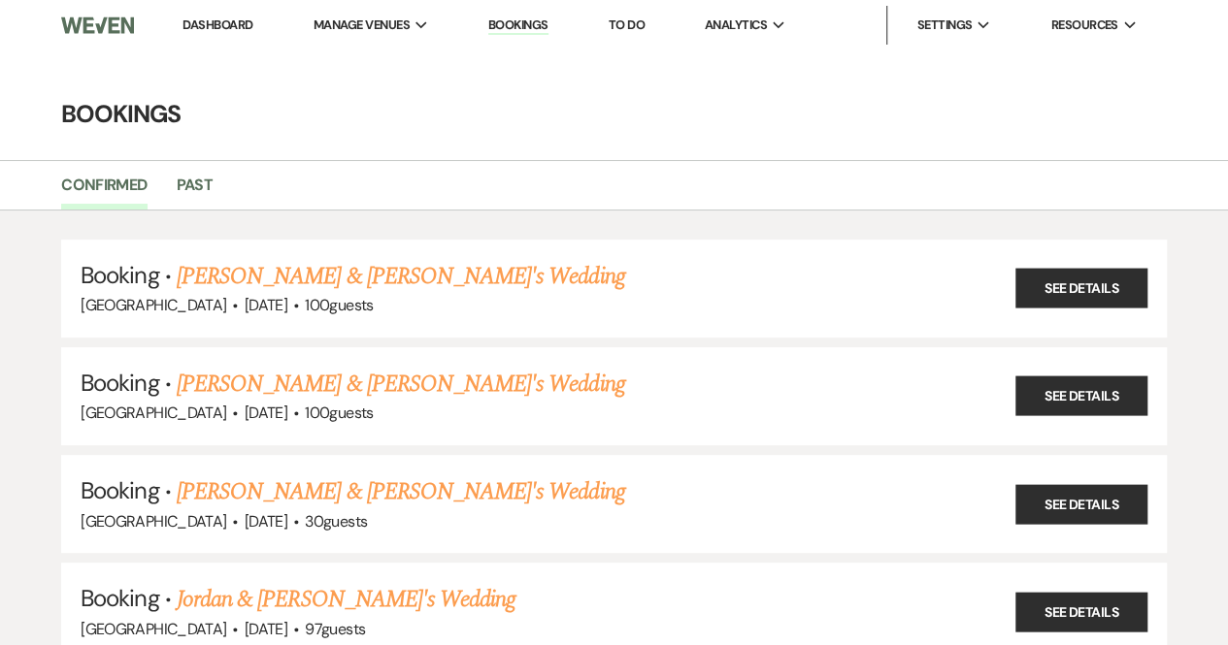
select select "5"
select select "8"
select select "10"
select select "8"
select select "5"
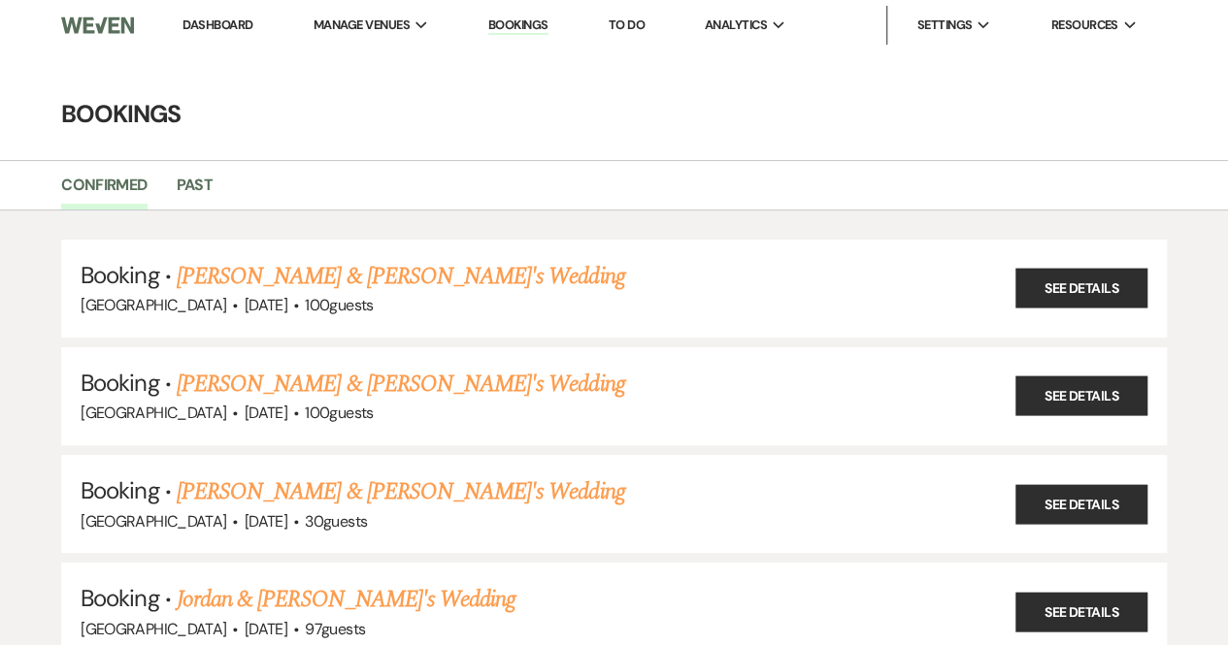
select select "8"
select select "5"
select select "8"
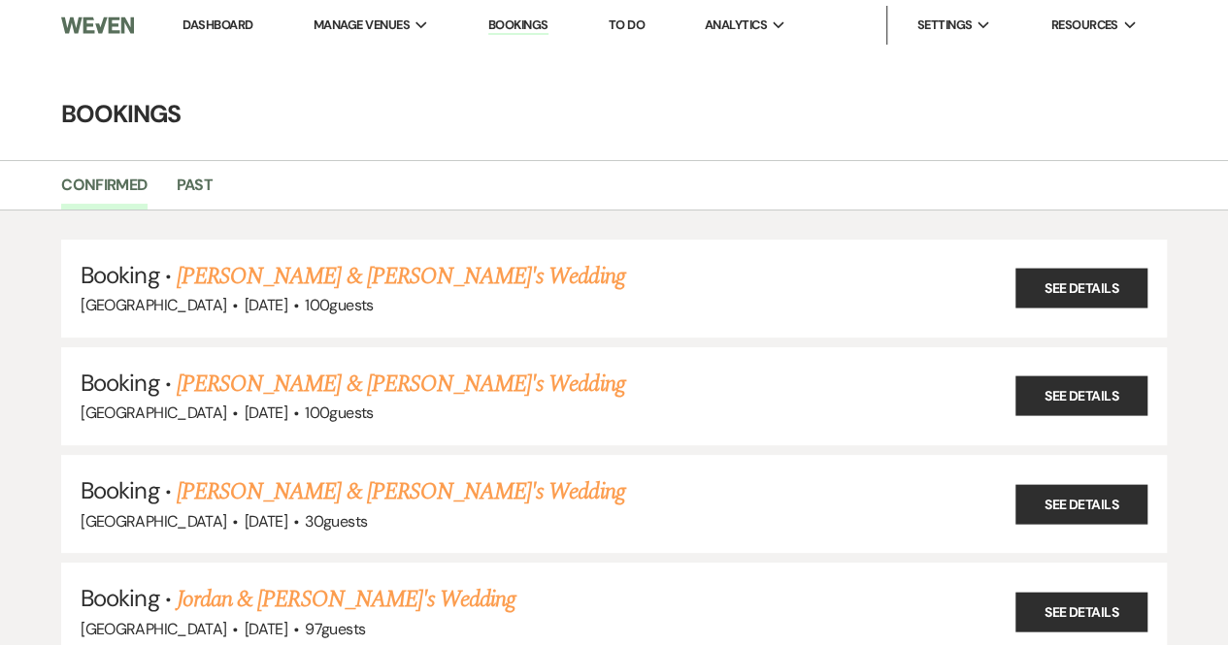
select select "5"
select select "8"
select select "5"
select select "8"
select select "5"
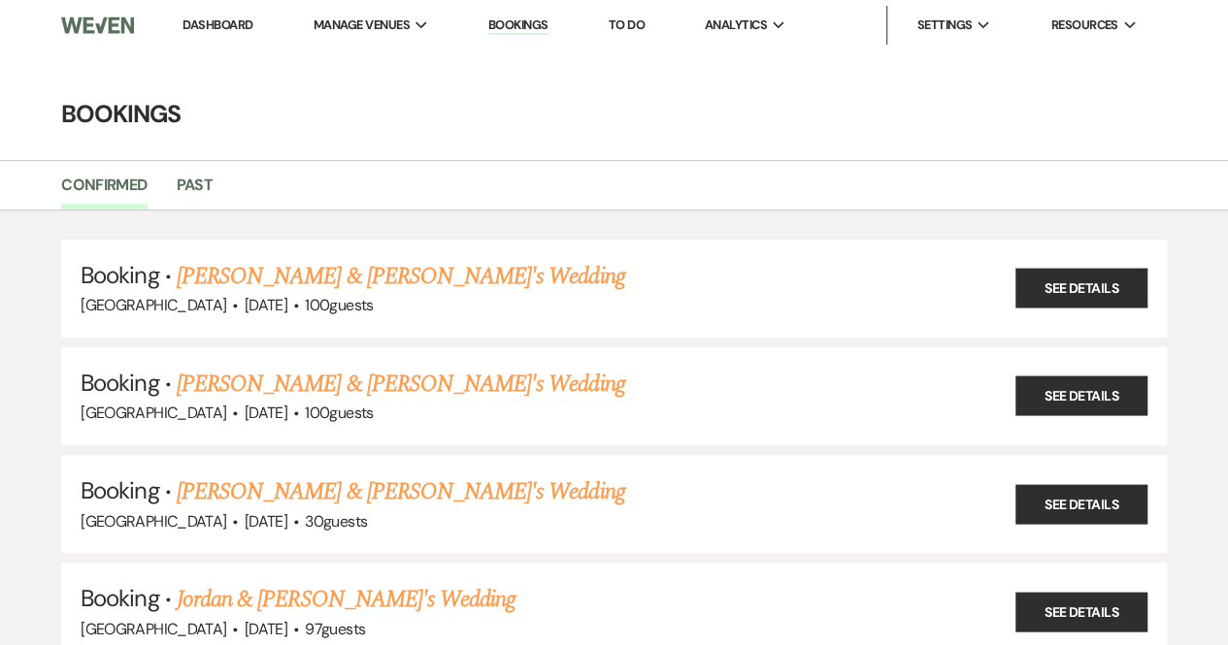
select select "8"
select select "5"
select select "8"
select select "5"
select select "8"
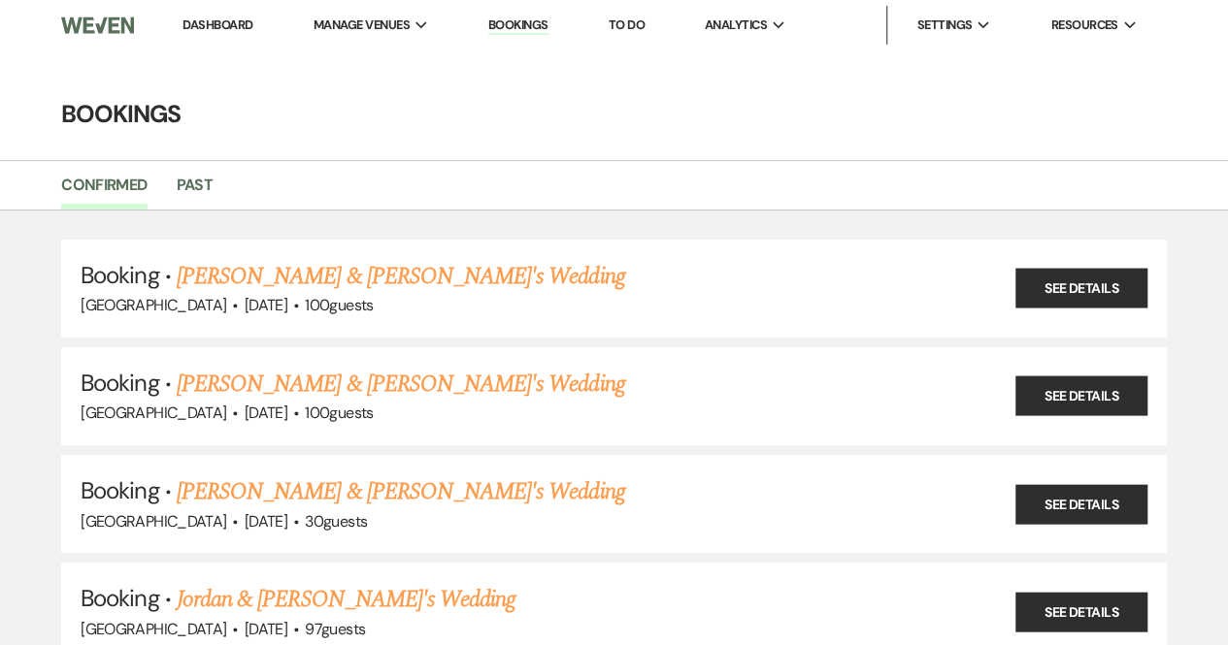
select select "5"
select select "8"
select select "5"
select select "8"
select select "5"
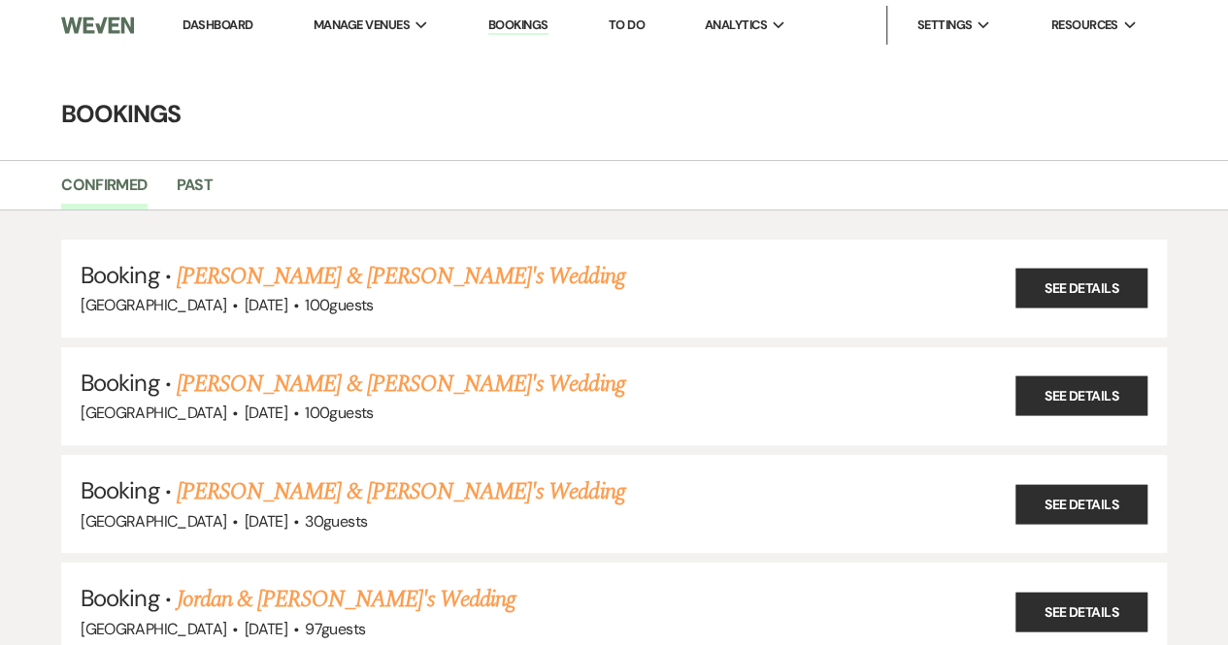
select select "8"
select select "5"
select select "8"
select select "5"
select select "8"
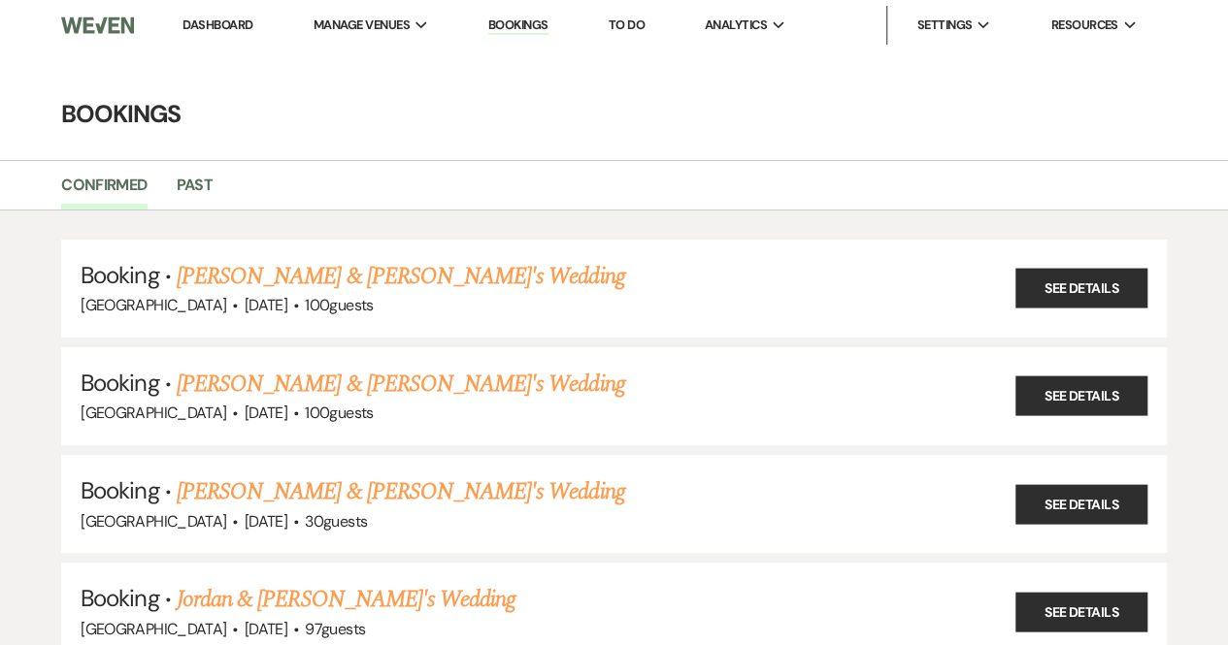
select select "5"
select select "8"
select select "5"
select select "8"
select select "5"
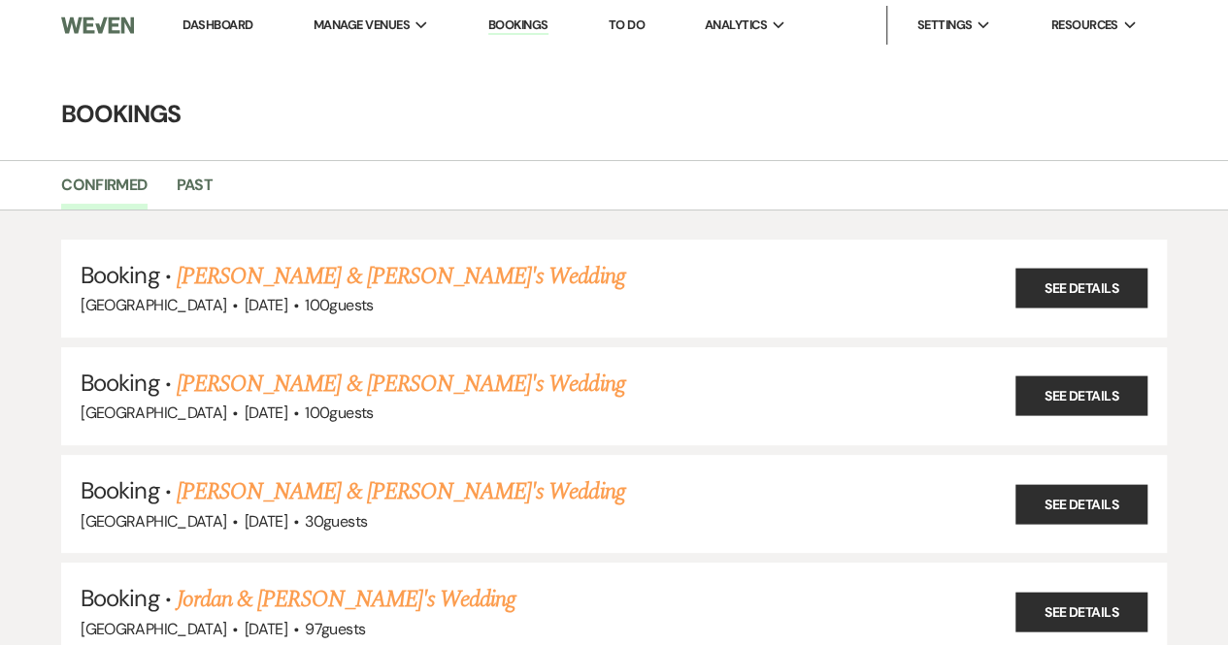
select select "8"
select select "5"
select select "8"
select select "5"
select select "8"
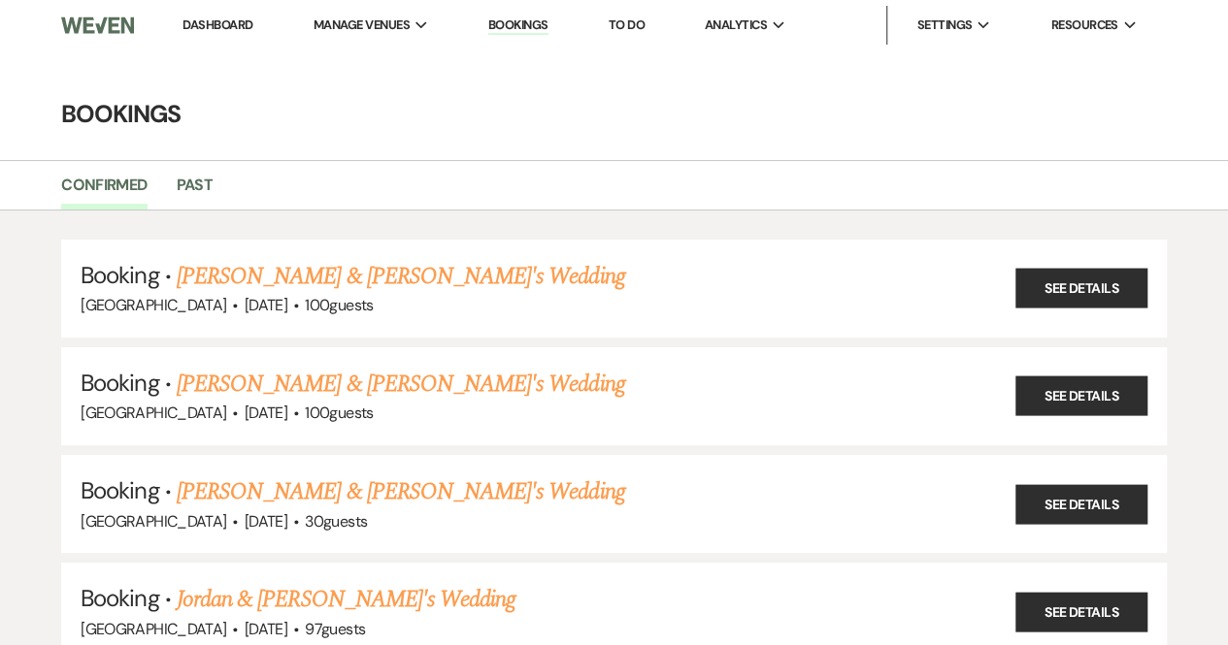
select select "5"
select select "8"
select select "5"
select select "8"
select select "5"
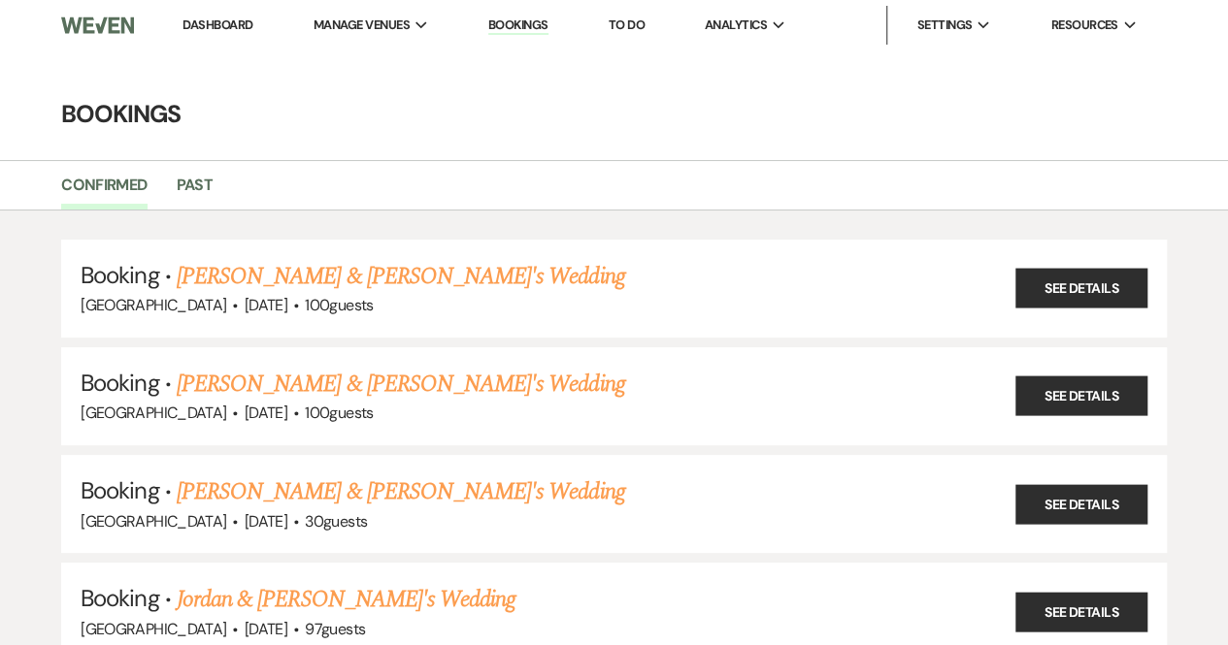
select select "8"
select select "5"
select select "8"
select select "5"
select select "8"
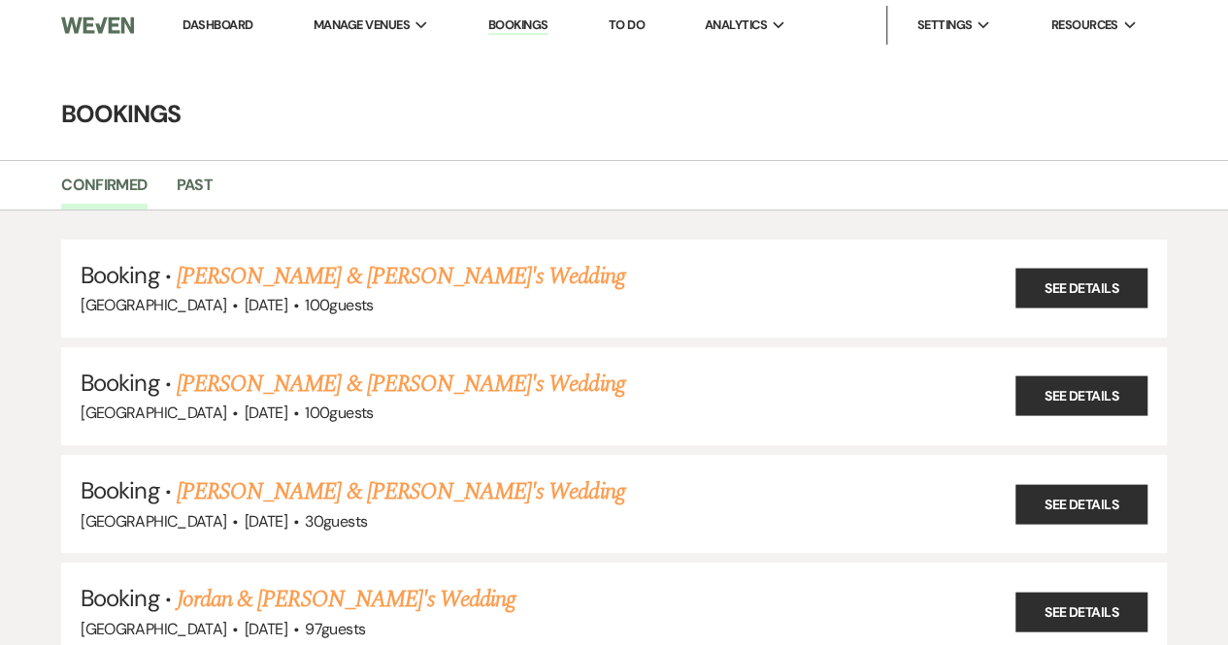
select select "5"
select select "8"
select select "5"
select select "8"
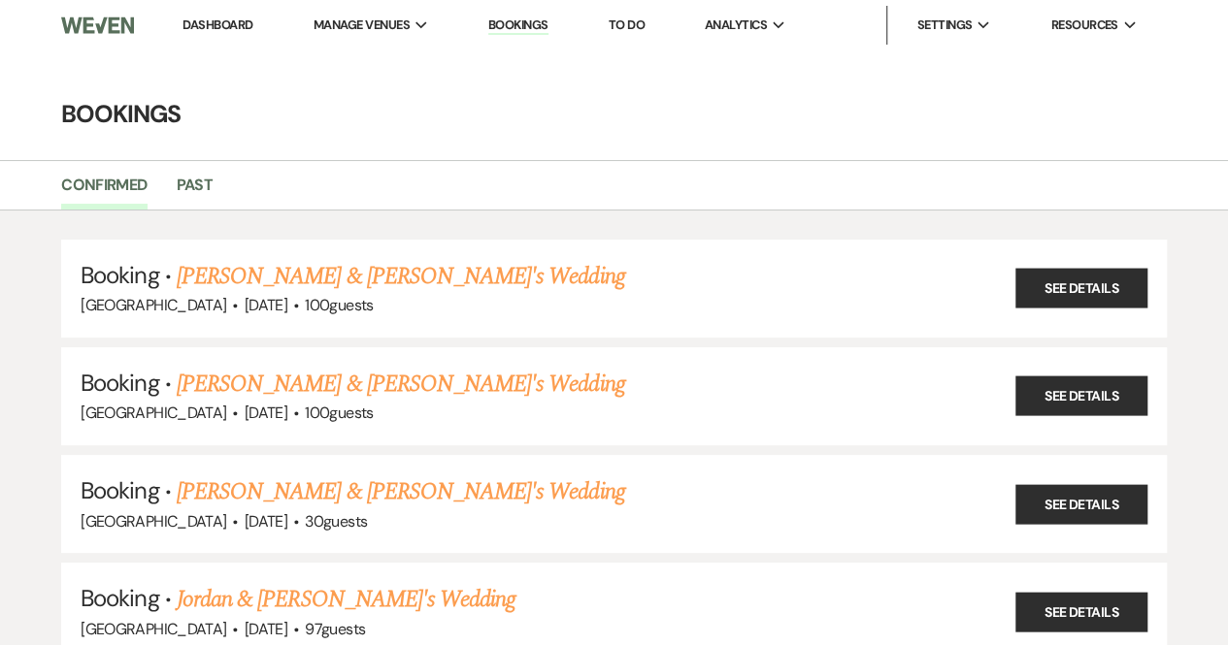
select select "8"
select select "5"
select select "8"
select select "5"
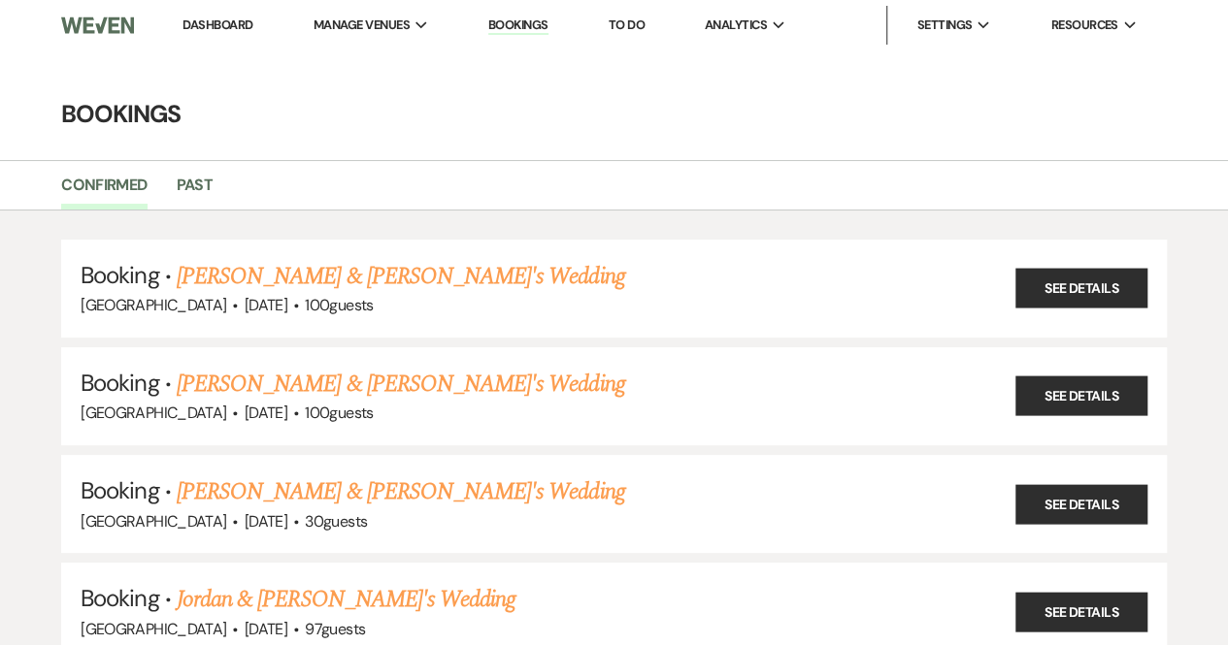
select select "8"
select select "6"
select select "8"
select select "5"
select select "8"
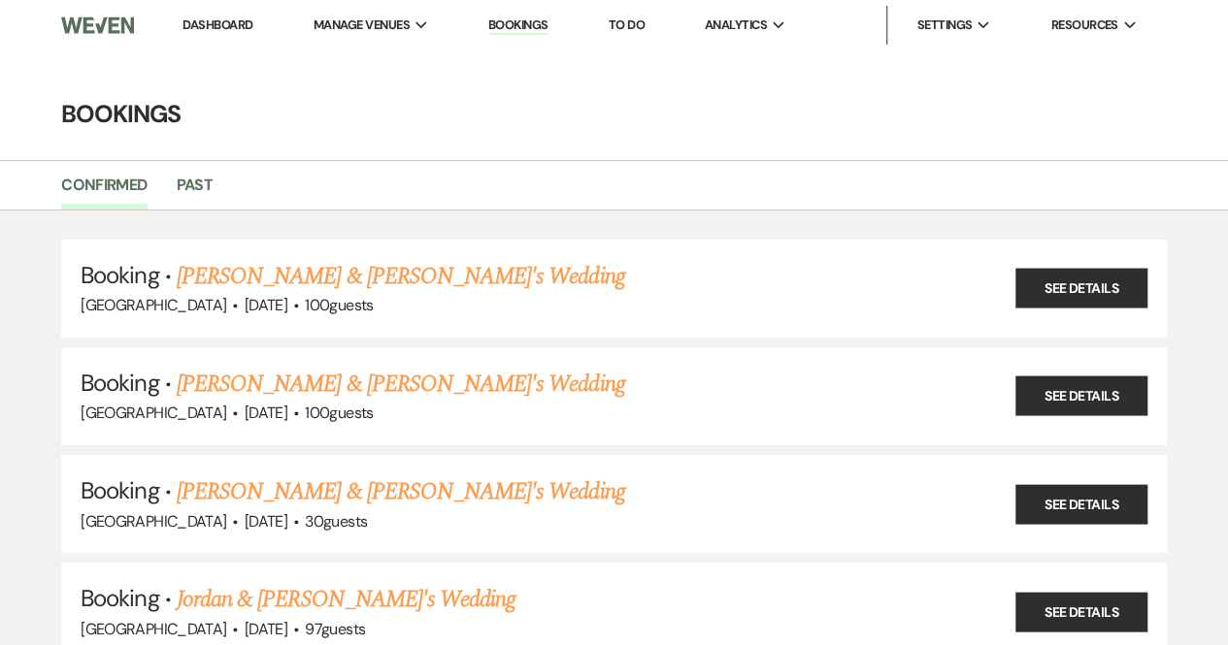
select select "5"
select select "8"
select select "5"
select select "8"
select select "5"
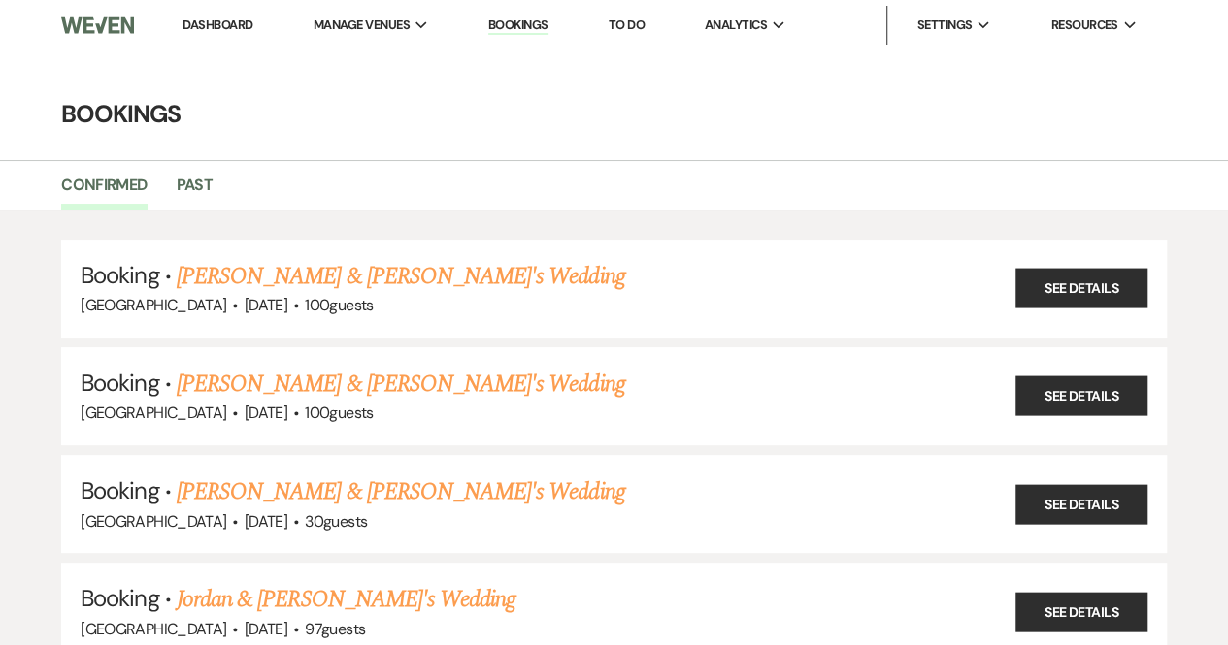
select select "8"
select select "5"
select select "8"
select select "5"
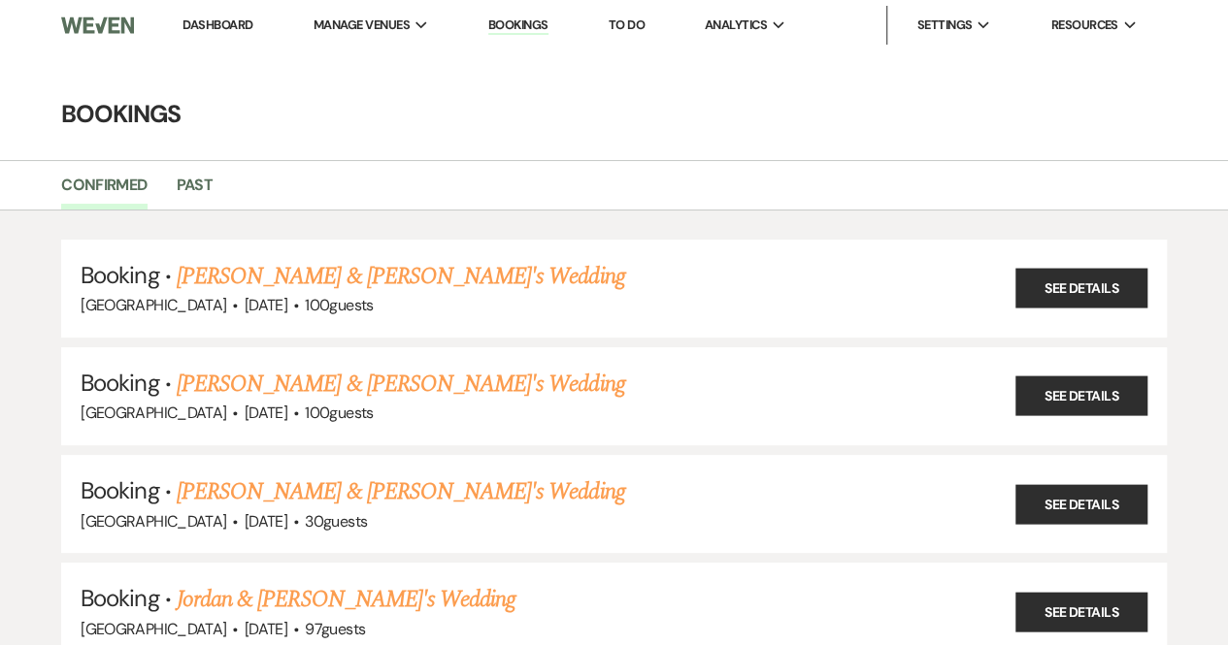
select select "8"
select select "5"
select select "8"
select select "5"
select select "8"
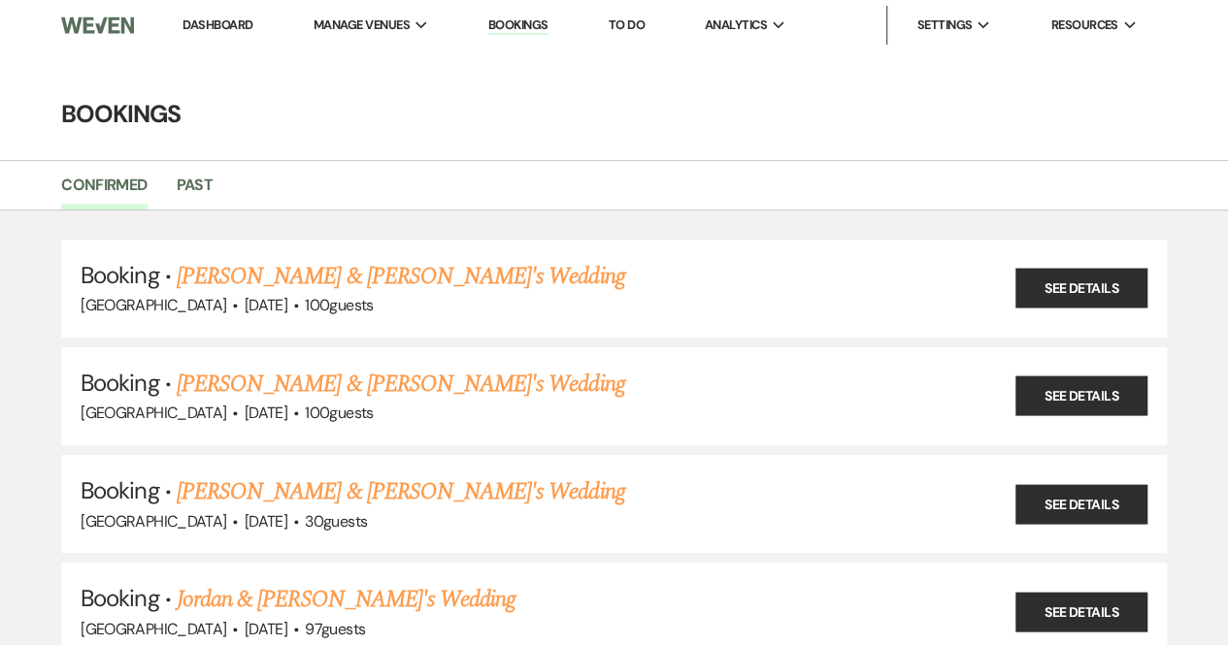
select select "1"
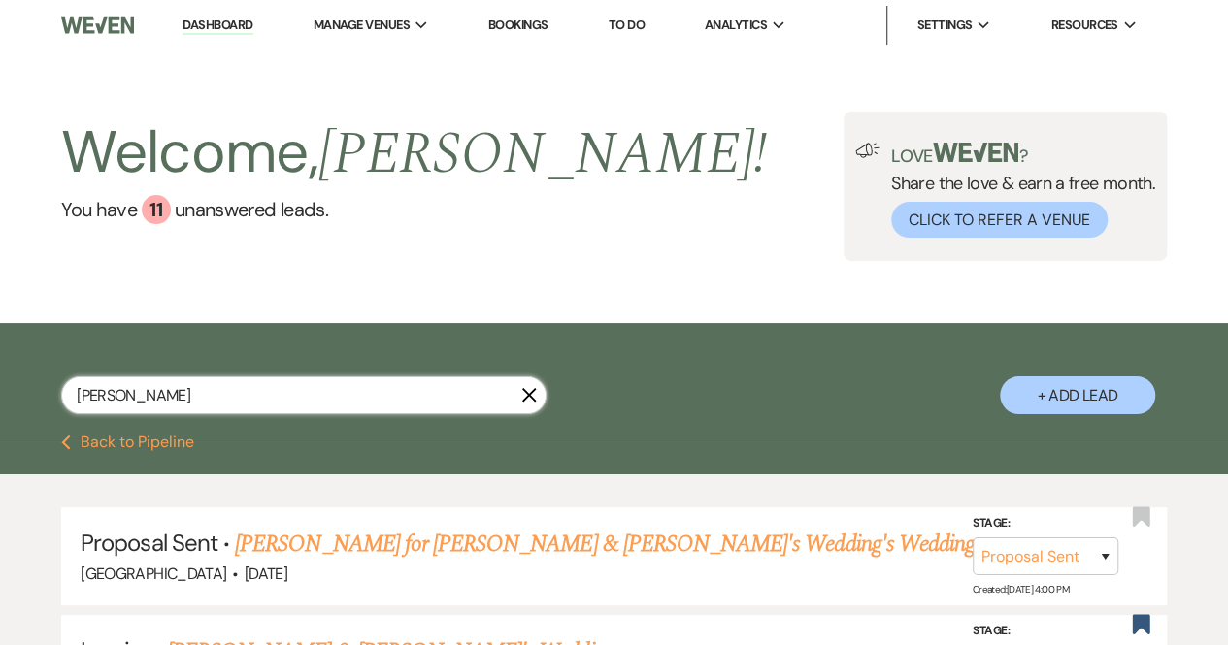
click at [198, 380] on input "[PERSON_NAME]" at bounding box center [303, 396] width 485 height 38
drag, startPoint x: 198, startPoint y: 380, endPoint x: 0, endPoint y: 381, distance: 198.0
click at [0, 381] on div "[PERSON_NAME] X + Add Lead" at bounding box center [614, 382] width 1228 height 98
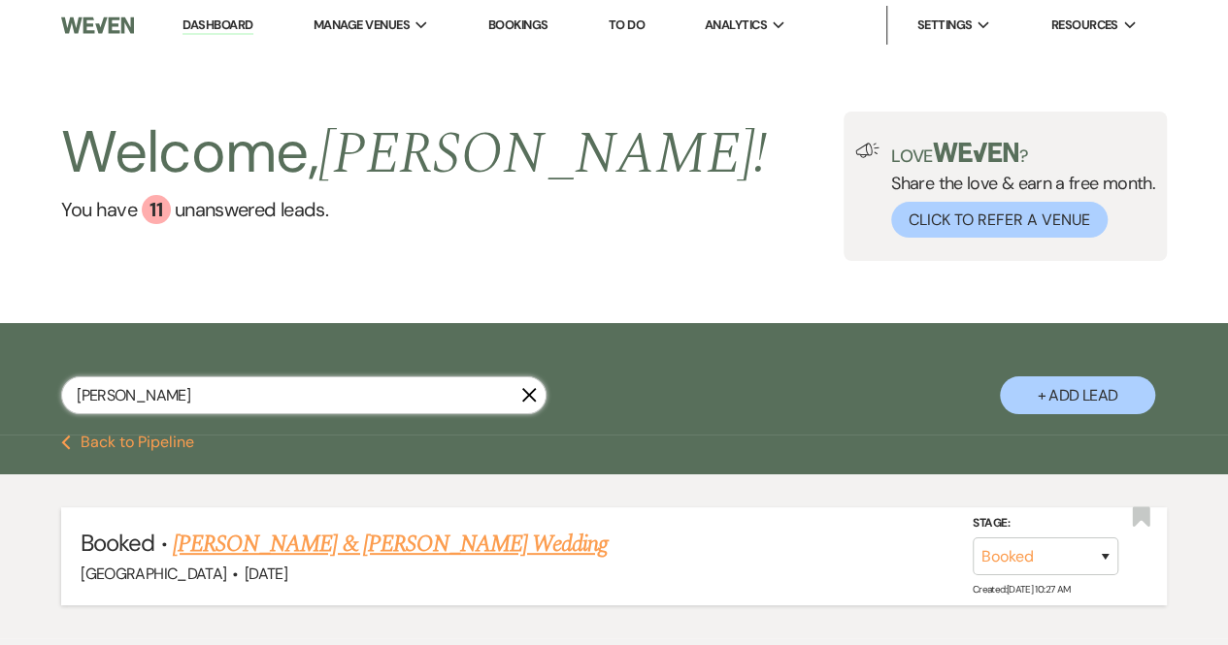
type input "[PERSON_NAME]"
click at [340, 544] on link "[PERSON_NAME] & [PERSON_NAME] Wedding" at bounding box center [390, 544] width 435 height 35
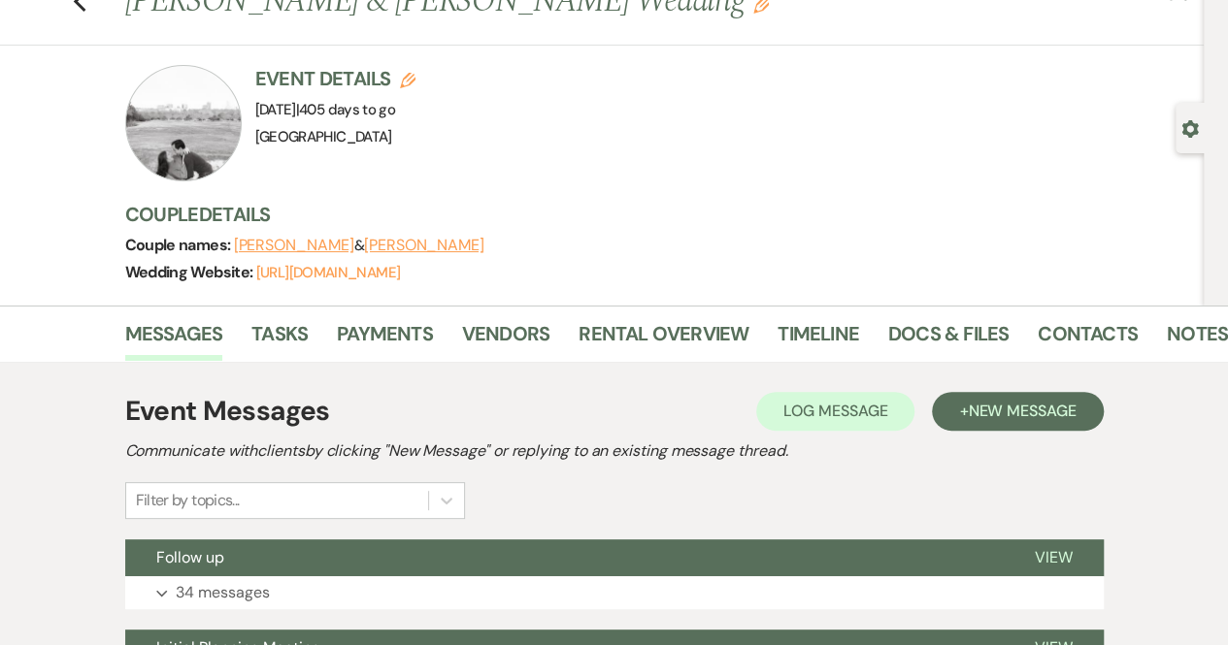
scroll to position [30, 0]
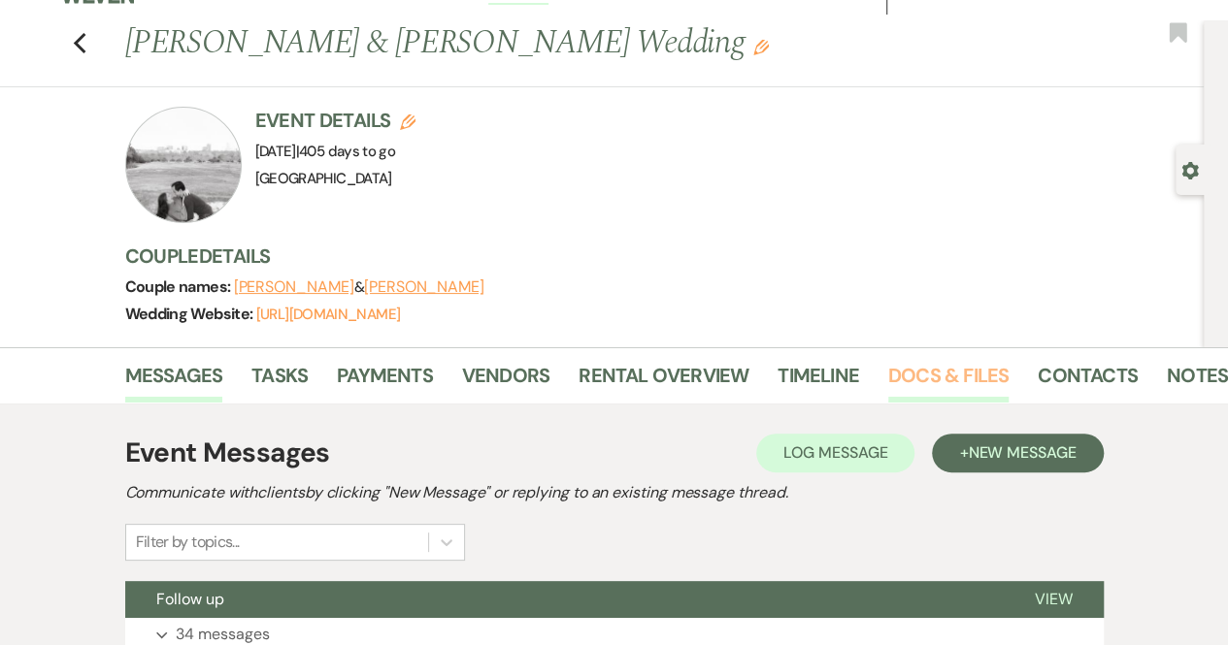
click at [939, 364] on link "Docs & Files" at bounding box center [948, 381] width 120 height 43
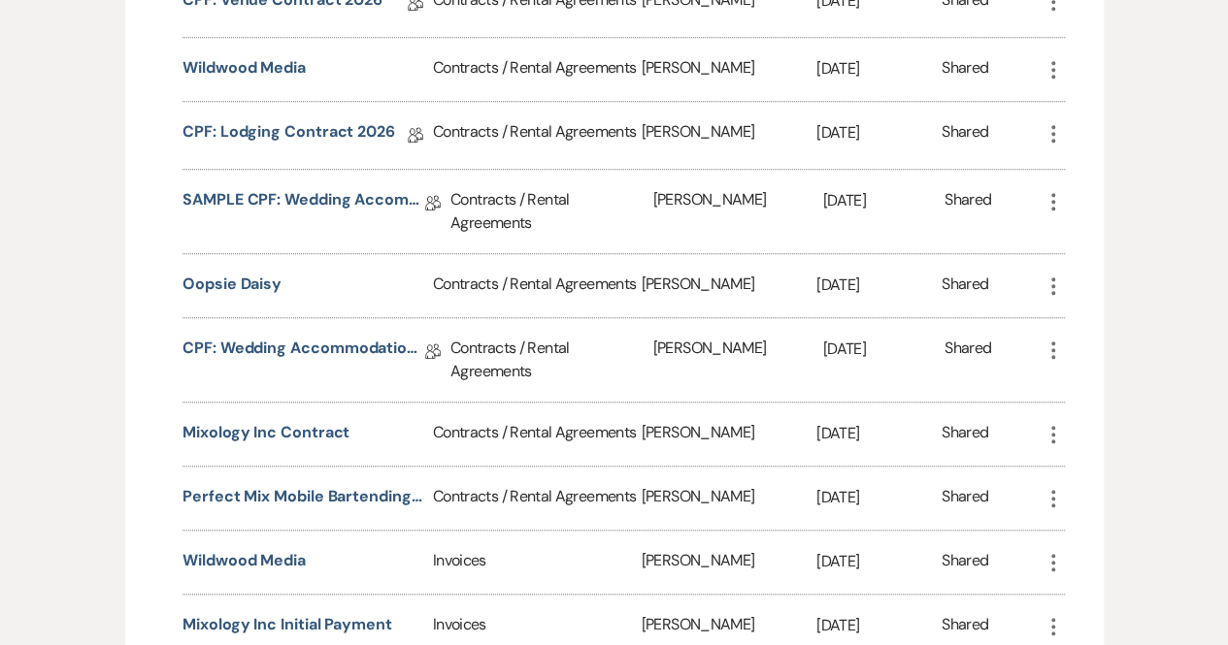
scroll to position [719, 0]
click at [262, 133] on link "CPF: Lodging Contract 2026" at bounding box center [288, 134] width 213 height 30
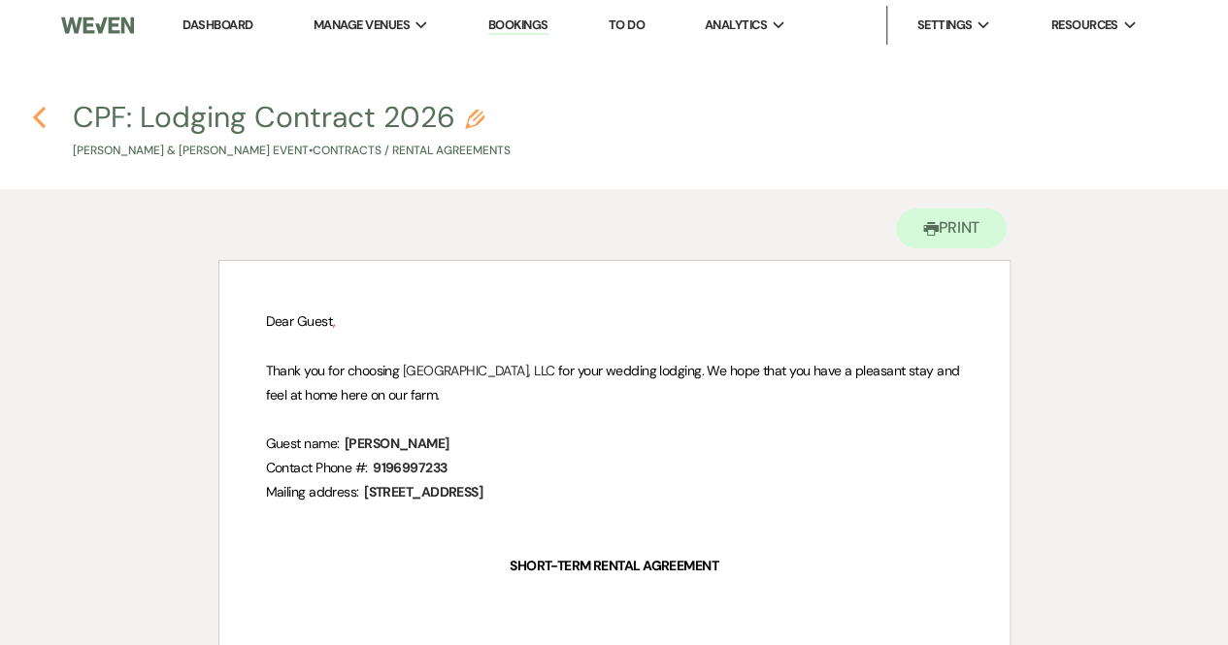
click at [46, 114] on icon "Previous" at bounding box center [39, 117] width 15 height 23
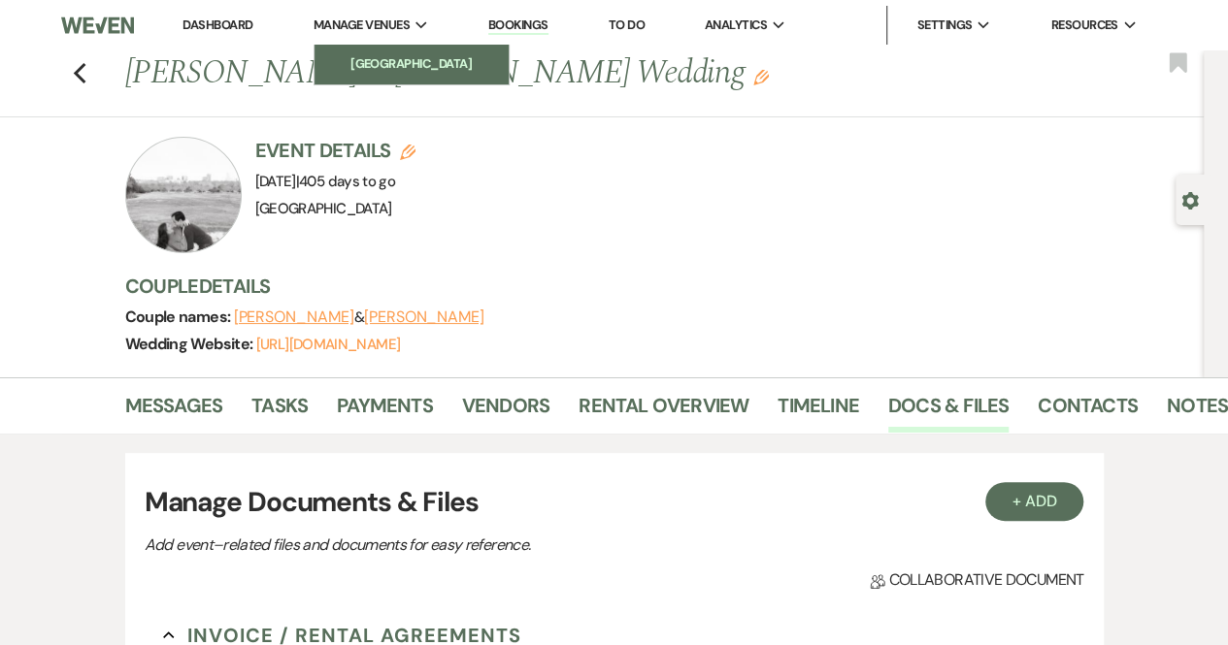
click at [412, 75] on link "[GEOGRAPHIC_DATA]" at bounding box center [411, 64] width 194 height 39
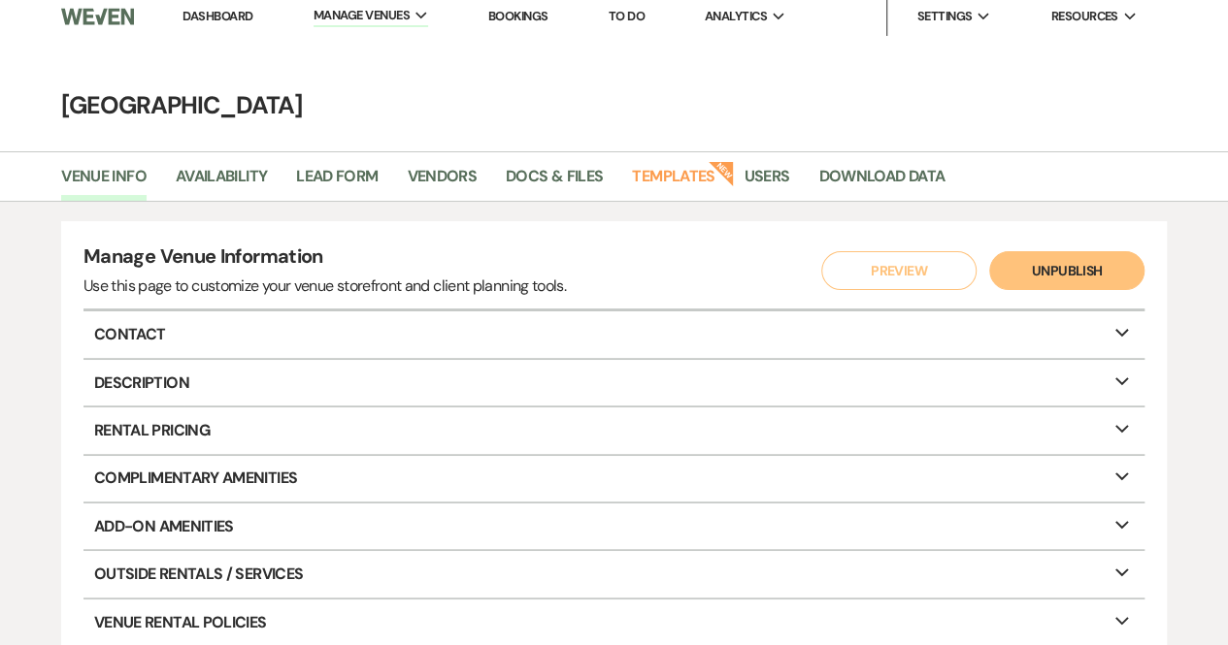
scroll to position [10, 0]
click at [565, 178] on link "Docs & Files" at bounding box center [554, 181] width 97 height 37
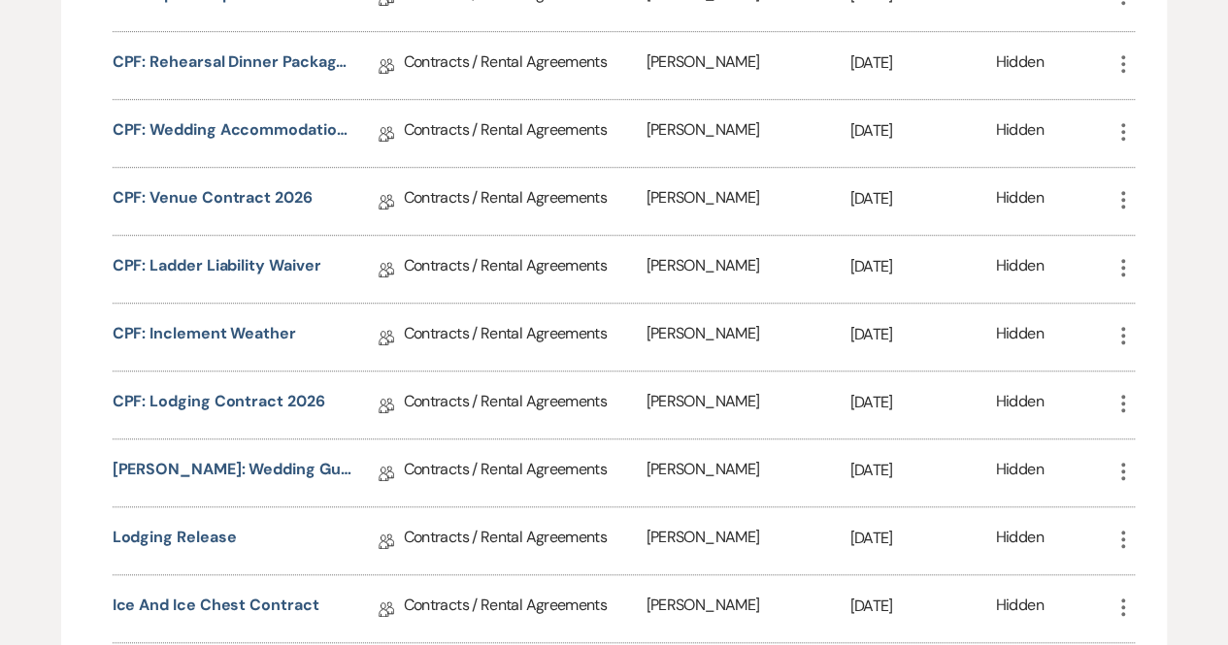
scroll to position [590, 0]
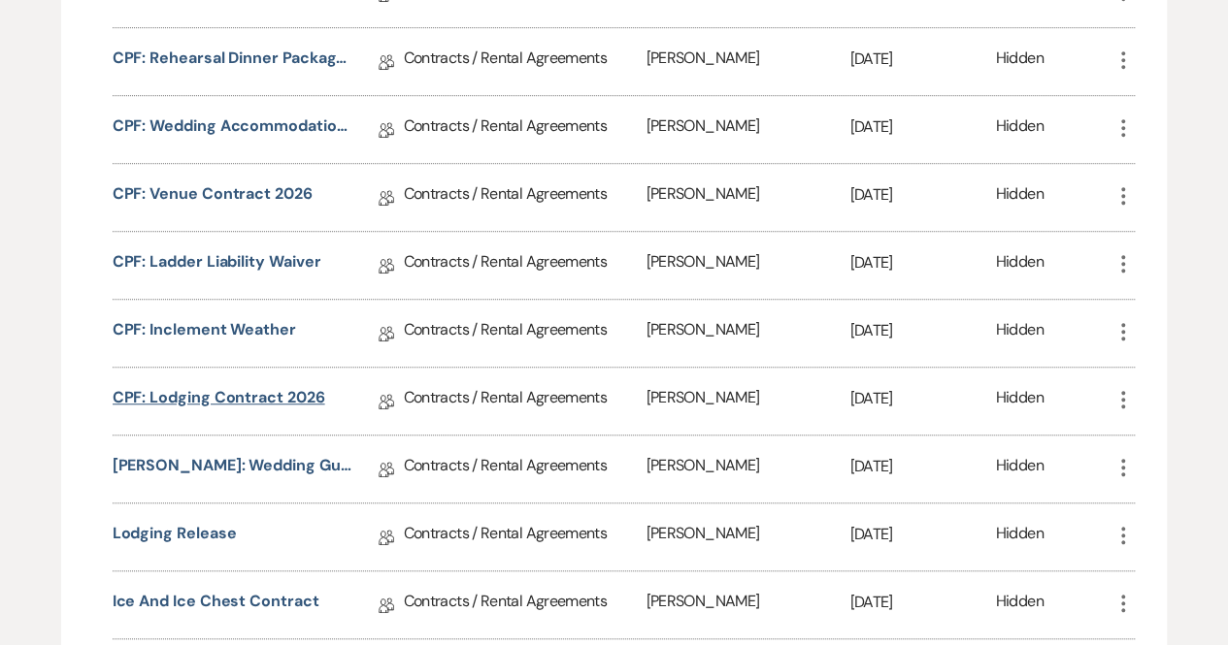
click at [218, 386] on link "CPF: Lodging Contract 2026" at bounding box center [219, 401] width 213 height 30
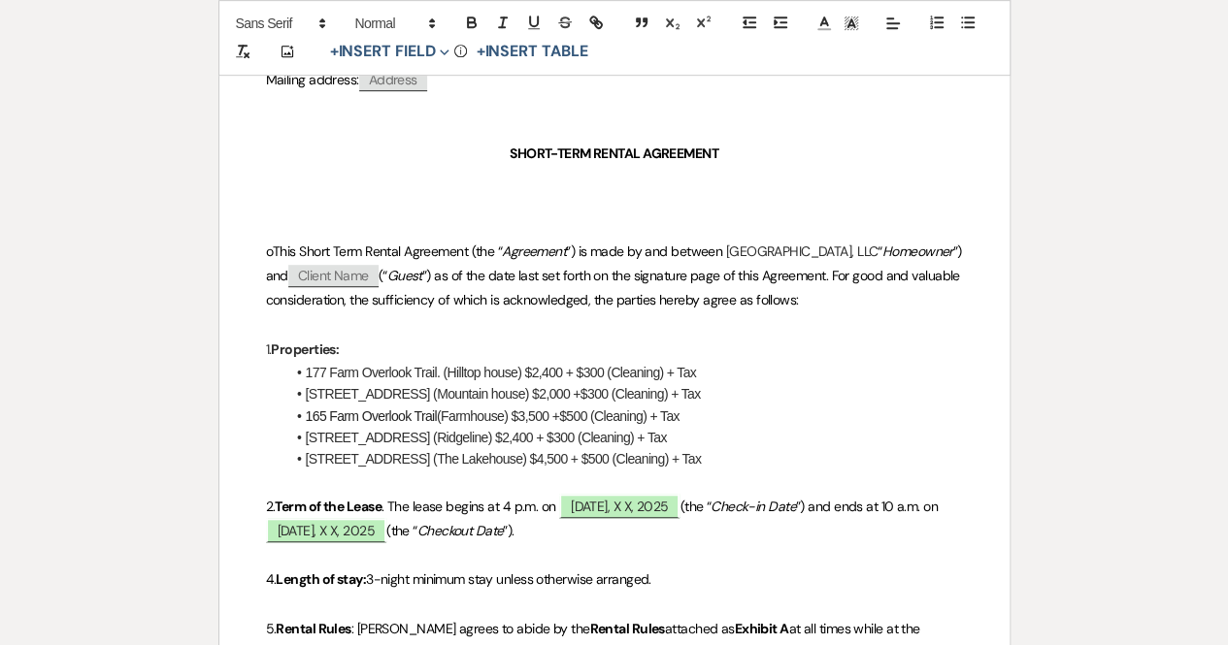
scroll to position [684, 0]
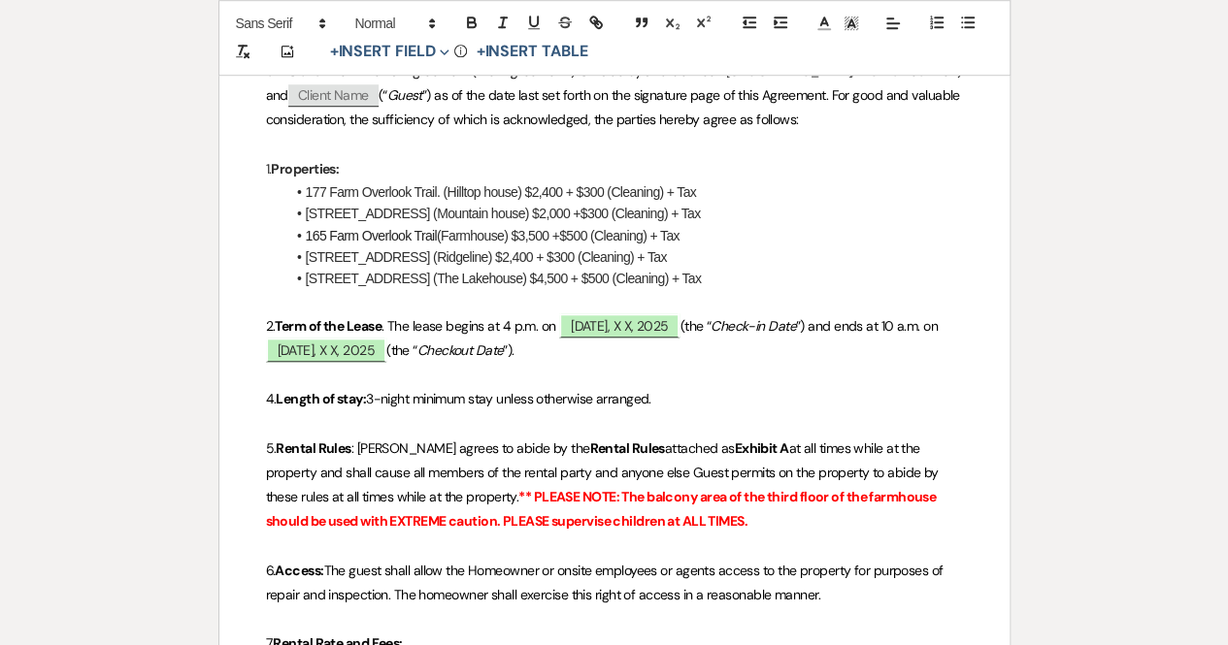
drag, startPoint x: 714, startPoint y: 280, endPoint x: 303, endPoint y: 263, distance: 411.8
click at [303, 263] on ul "177 Farm Overlook Trail. (Hilltop house) $2,400 + $300 (Cleaning) + Tax [STREET…" at bounding box center [623, 235] width 677 height 109
copy ul "[STREET_ADDRESS] (Ridgeline) $2,400 + $300 (Cleaning) + Tax [STREET_ADDRESS] (T…"
